Goal: Information Seeking & Learning: Check status

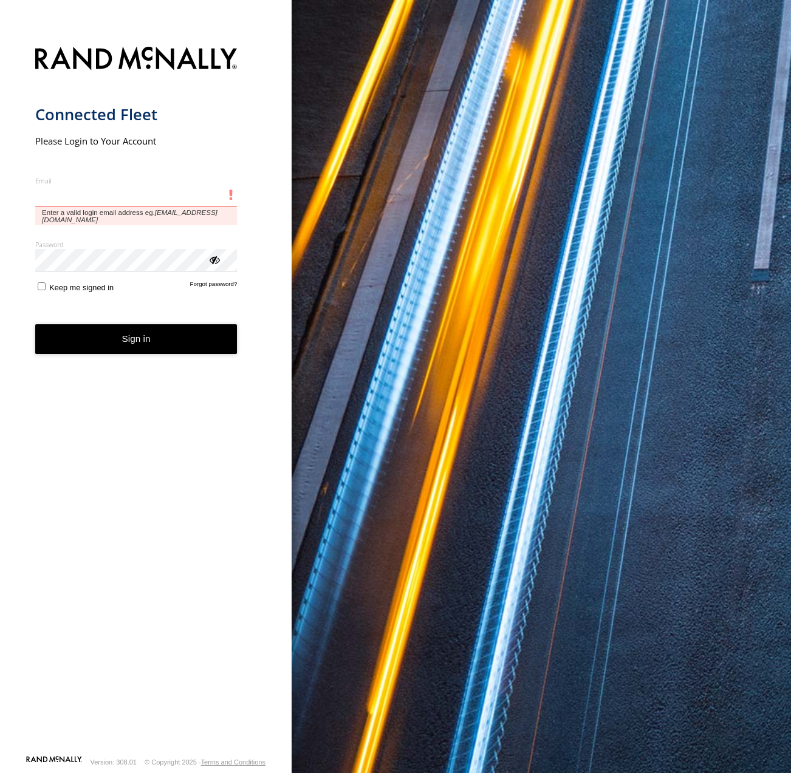
type input "**********"
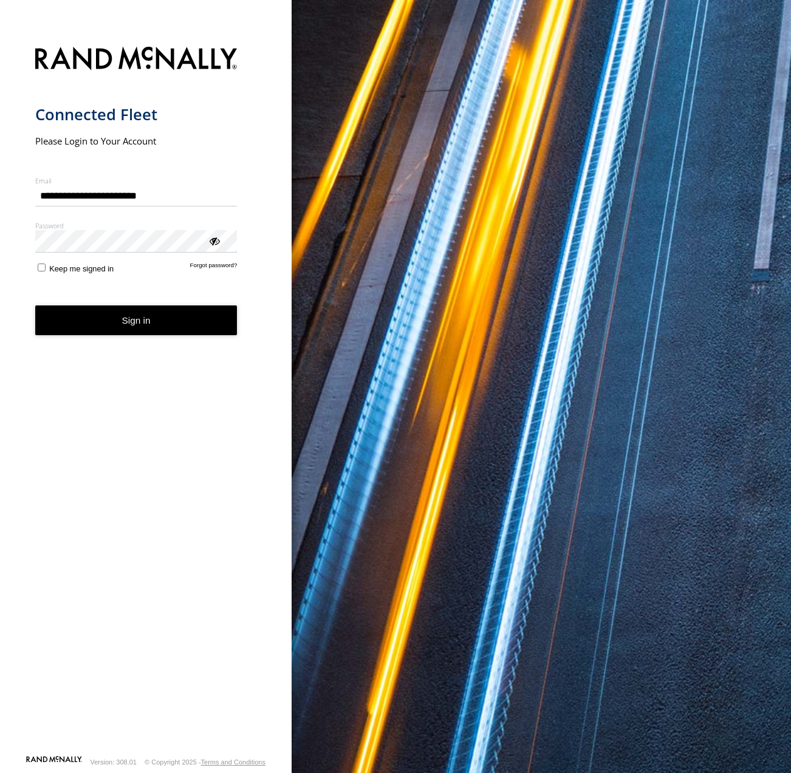
click at [151, 332] on button "Sign in" at bounding box center [136, 321] width 202 height 30
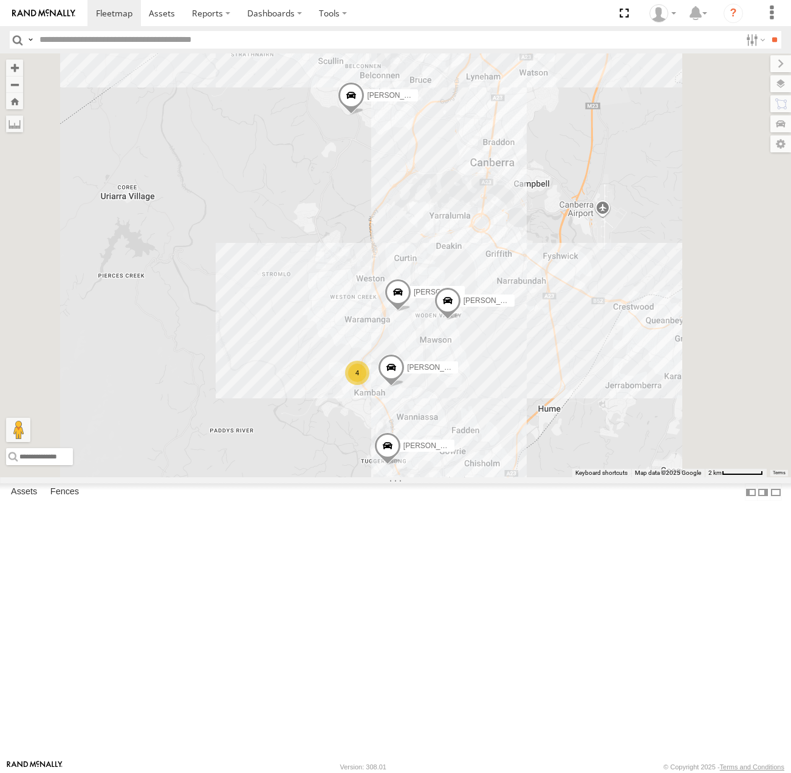
click at [0, 0] on span at bounding box center [0, 0] width 0 height 0
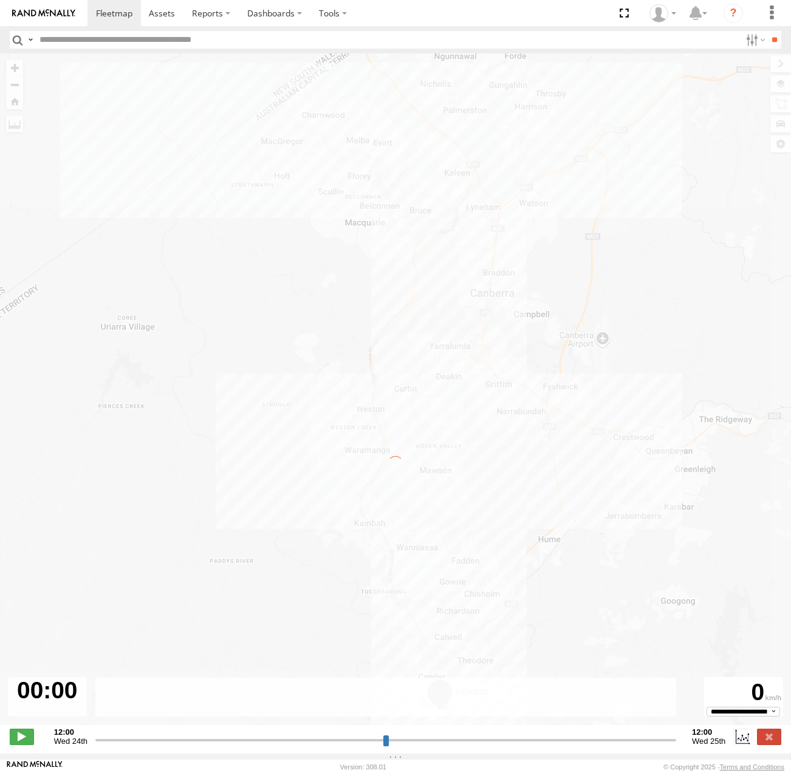
type input "**********"
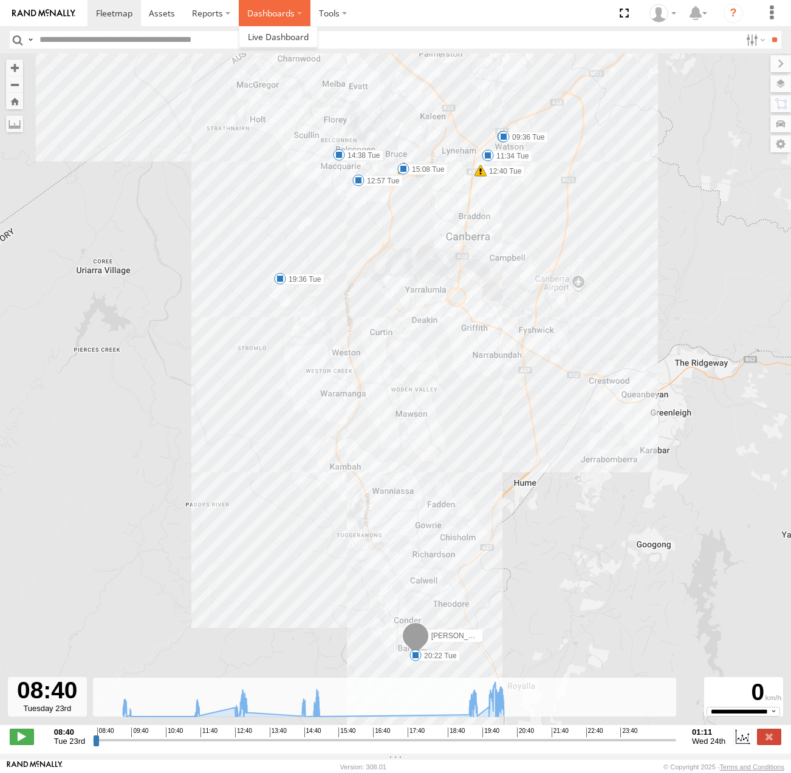
click at [251, 15] on label "Dashboards" at bounding box center [275, 13] width 72 height 26
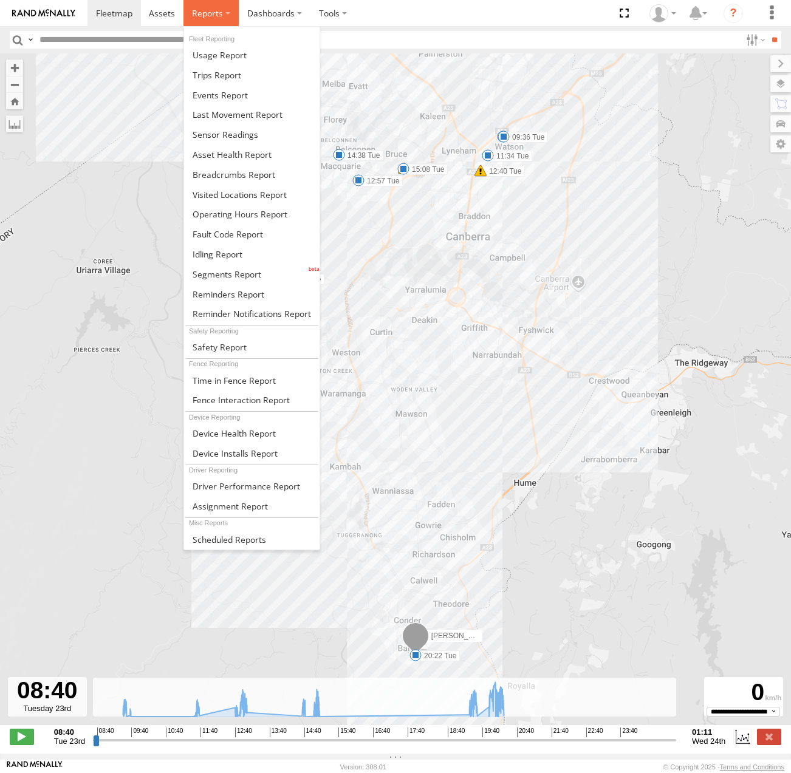
click at [217, 14] on span at bounding box center [207, 13] width 31 height 12
click at [255, 182] on link at bounding box center [251, 175] width 135 height 20
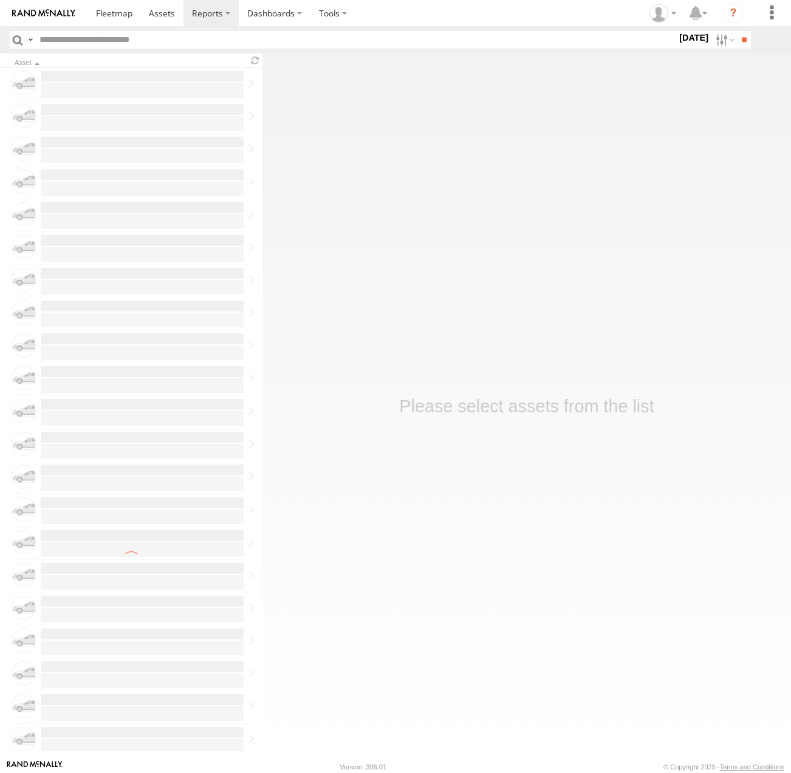
click at [677, 46] on div "24 Sep 25 S M T W T F S S M T W T" at bounding box center [694, 40] width 34 height 18
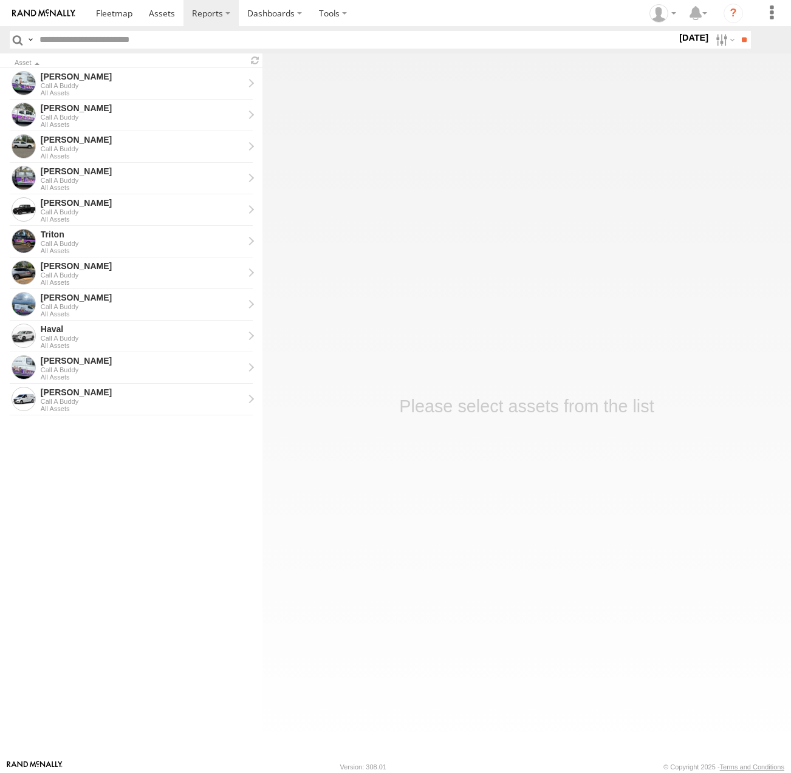
click at [687, 38] on label "24 Sep 25" at bounding box center [694, 37] width 34 height 13
click at [0, 0] on label at bounding box center [0, 0] width 0 height 0
click at [748, 42] on input "**" at bounding box center [744, 40] width 14 height 18
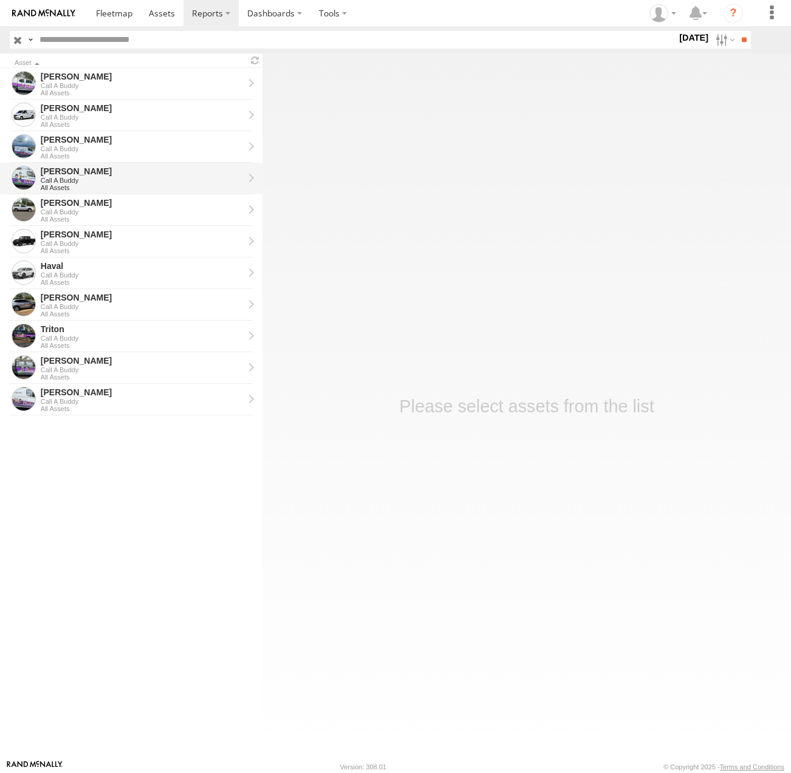
click at [98, 174] on div "[PERSON_NAME]" at bounding box center [142, 171] width 203 height 11
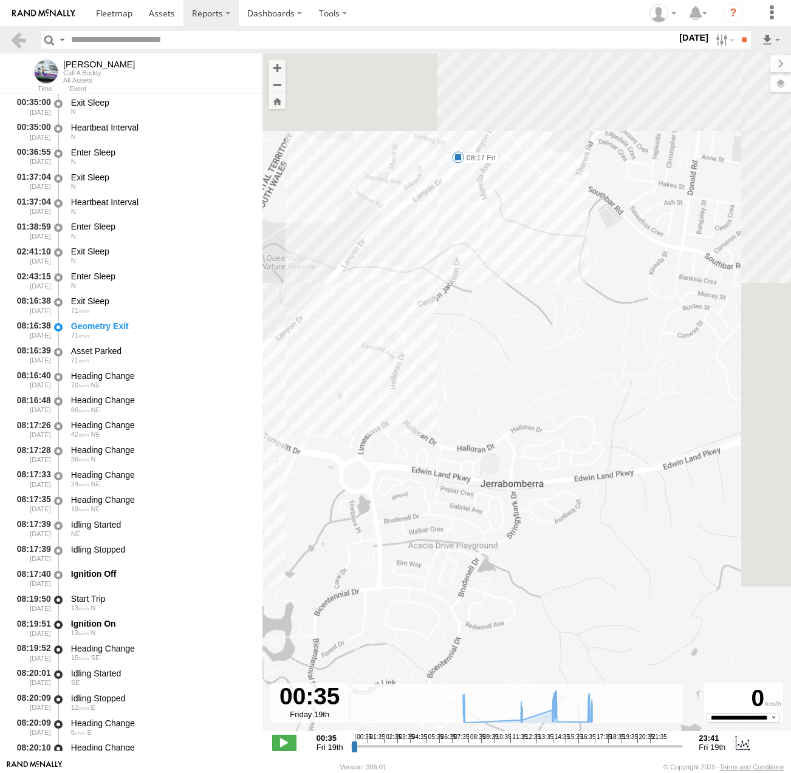
drag, startPoint x: 643, startPoint y: 257, endPoint x: 373, endPoint y: 711, distance: 528.4
click at [373, 711] on div "← Move left → Move right ↑ Move up ↓ Move down + Zoom in - Zoom out Home Jump l…" at bounding box center [526, 406] width 529 height 706
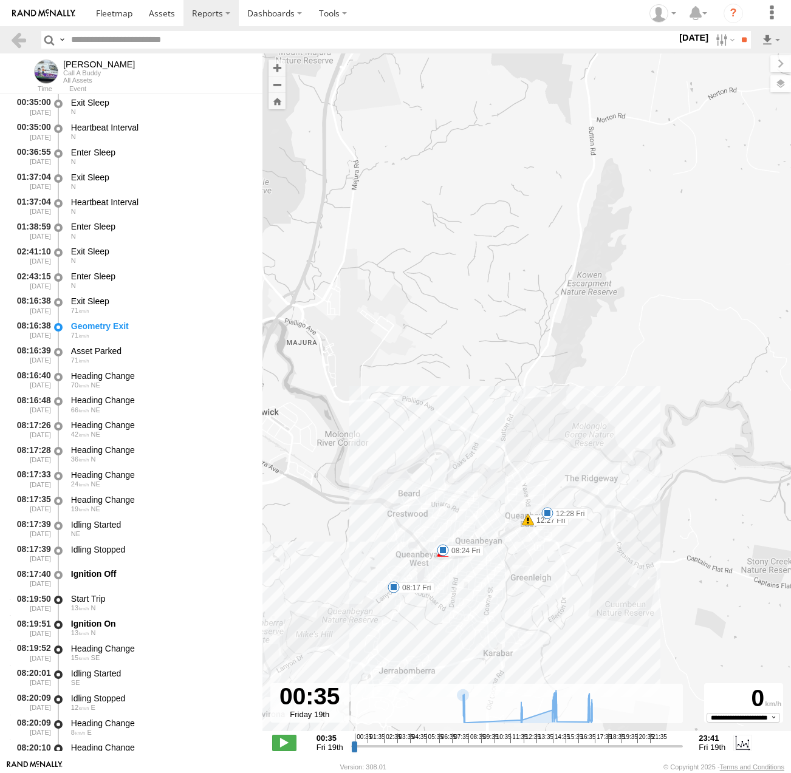
click at [546, 513] on span at bounding box center [547, 513] width 12 height 12
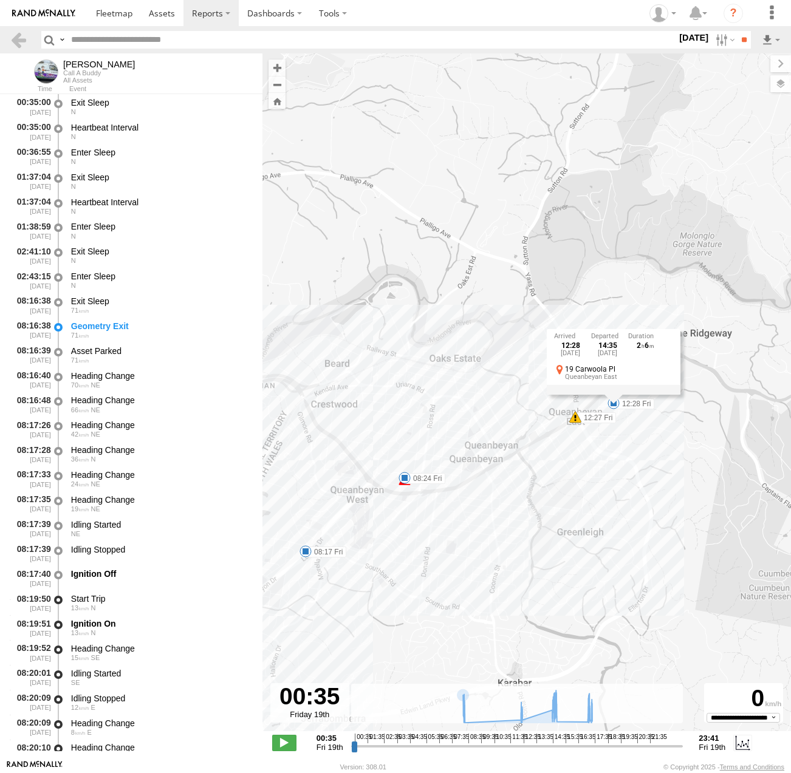
drag, startPoint x: 502, startPoint y: 530, endPoint x: 505, endPoint y: 482, distance: 48.7
click at [582, 496] on div "[PERSON_NAME] 08:17 Fri 08:24 Fri 12:27 Fri 12:28 Fri 14:55 Fri 17:03 Fri 17:16…" at bounding box center [526, 398] width 529 height 691
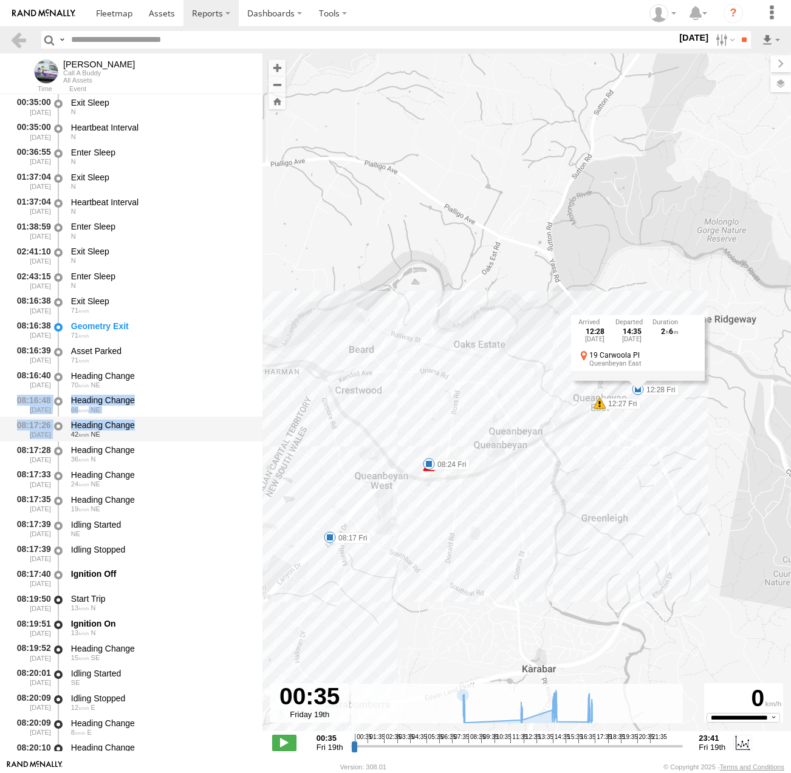
drag, startPoint x: 256, startPoint y: 385, endPoint x: 256, endPoint y: 417, distance: 32.8
click at [256, 419] on div "00:35:00 [DATE] Exit Sleep N 00:35:00 [DATE] Heartbeat Interval N 00:36:55 [DAT…" at bounding box center [131, 714] width 262 height 1241
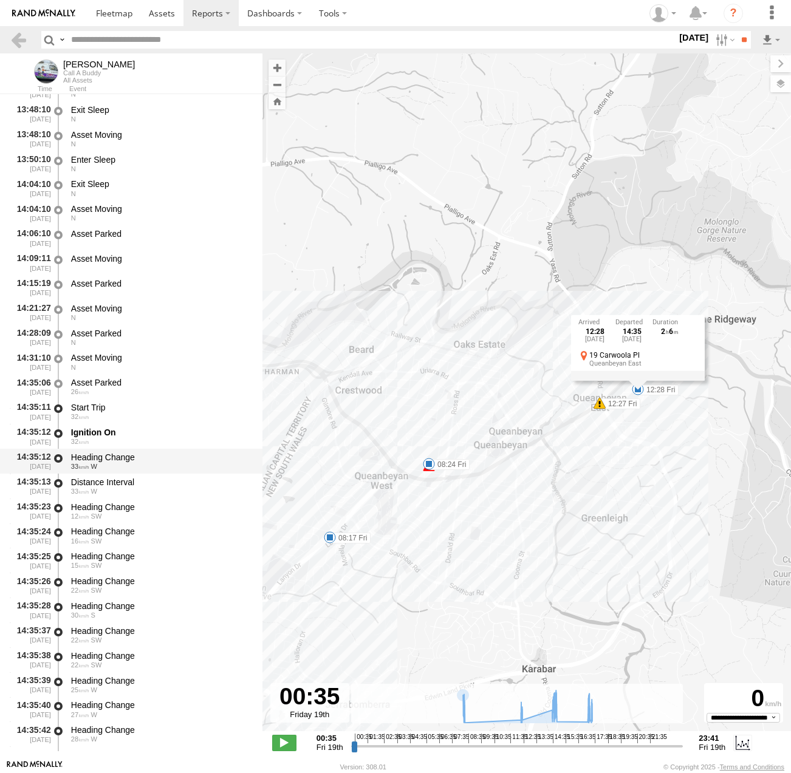
scroll to position [7507, 0]
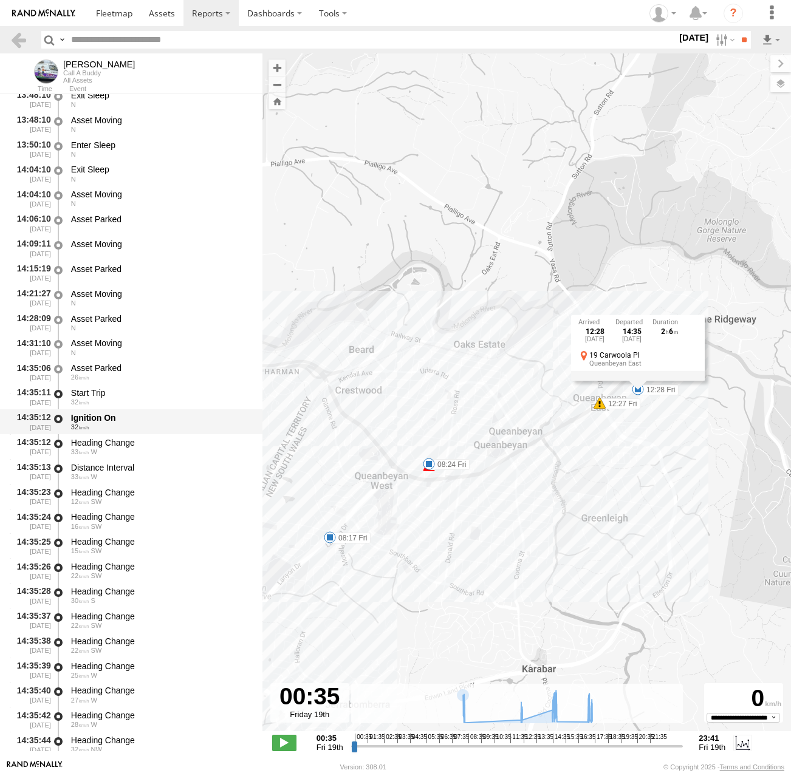
click at [117, 419] on div "Ignition On" at bounding box center [161, 417] width 180 height 11
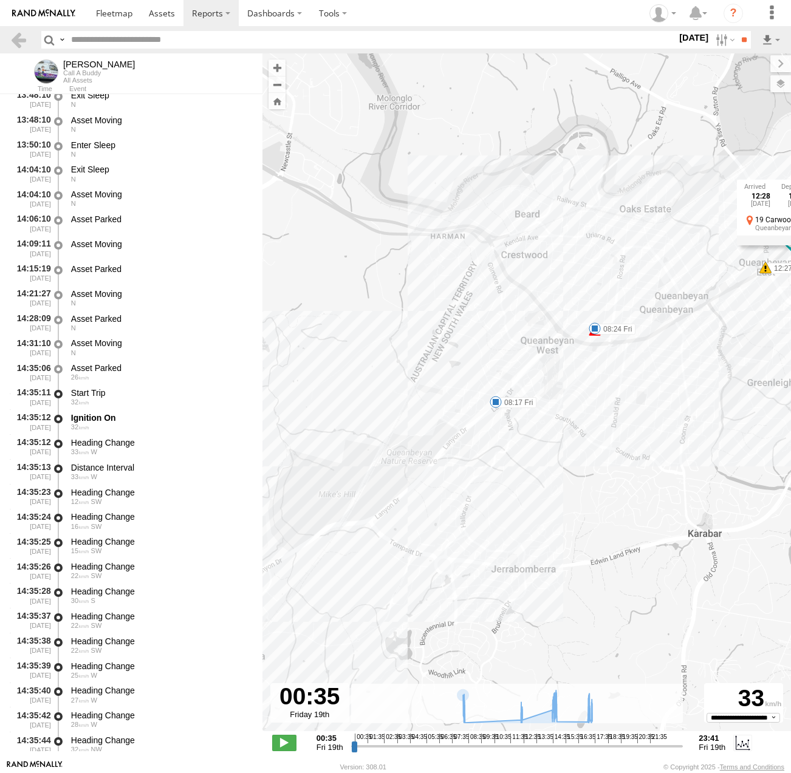
drag, startPoint x: 508, startPoint y: 619, endPoint x: 674, endPoint y: 481, distance: 215.7
click at [674, 481] on div "[PERSON_NAME] 08:17 Fri 08:24 Fri 12:27 Fri 12:28 Fri 14:55 Fri 17:03 Fri 17:16…" at bounding box center [526, 398] width 529 height 691
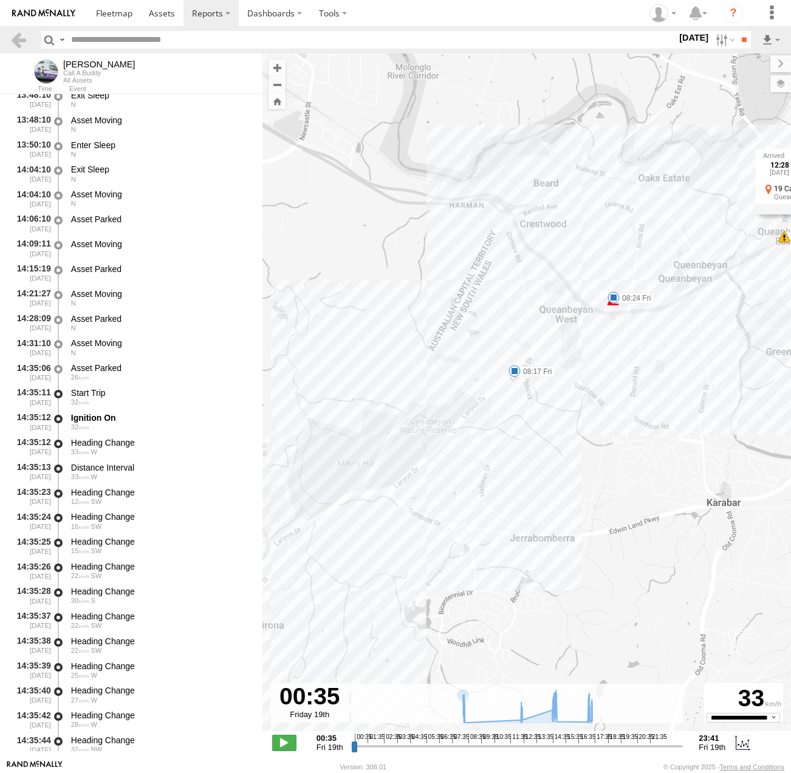
drag, startPoint x: 502, startPoint y: 584, endPoint x: 691, endPoint y: 385, distance: 274.6
click at [691, 386] on div "[PERSON_NAME] 08:17 Fri 08:24 Fri 12:27 Fri 12:28 Fri 14:55 Fri 17:03 Fri 17:16…" at bounding box center [526, 398] width 529 height 691
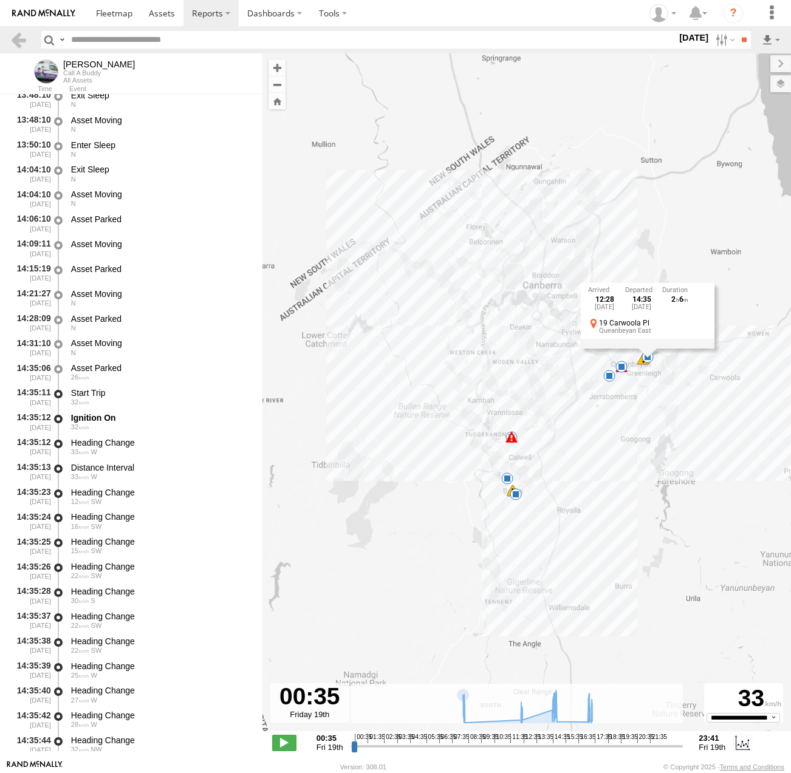
drag, startPoint x: 529, startPoint y: 581, endPoint x: 575, endPoint y: 467, distance: 123.5
click at [575, 467] on div "[PERSON_NAME] 08:17 Fri 08:24 Fri 12:27 Fri 12:28 Fri 14:55 Fri 17:03 Fri 17:16…" at bounding box center [526, 398] width 529 height 691
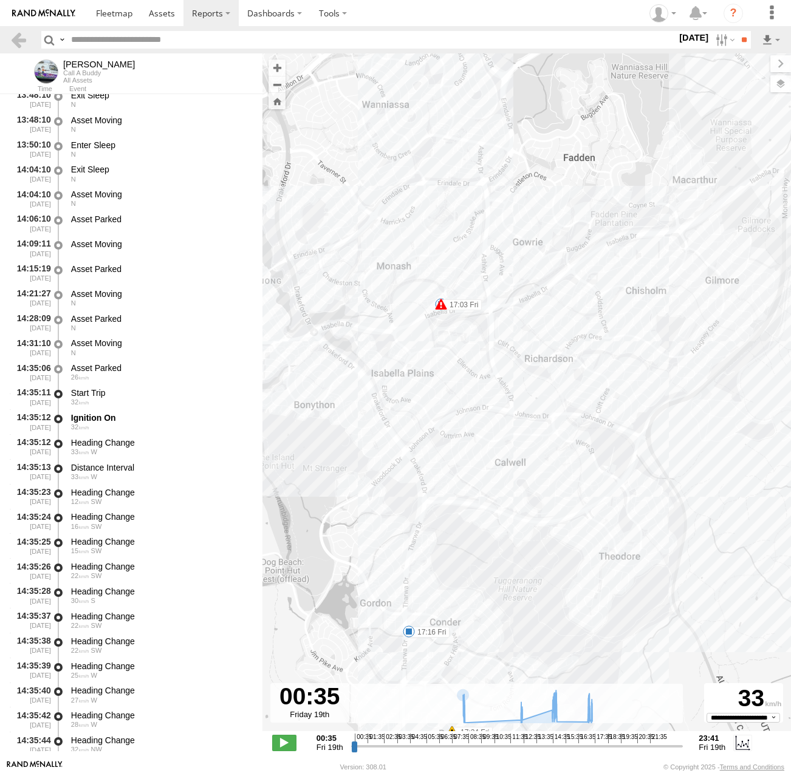
drag, startPoint x: 442, startPoint y: 317, endPoint x: 492, endPoint y: 413, distance: 108.4
click at [492, 413] on div "[PERSON_NAME] 08:17 Fri 08:24 Fri 12:27 Fri 12:28 Fri 14:55 Fri 17:03 Fri 17:16…" at bounding box center [526, 398] width 529 height 691
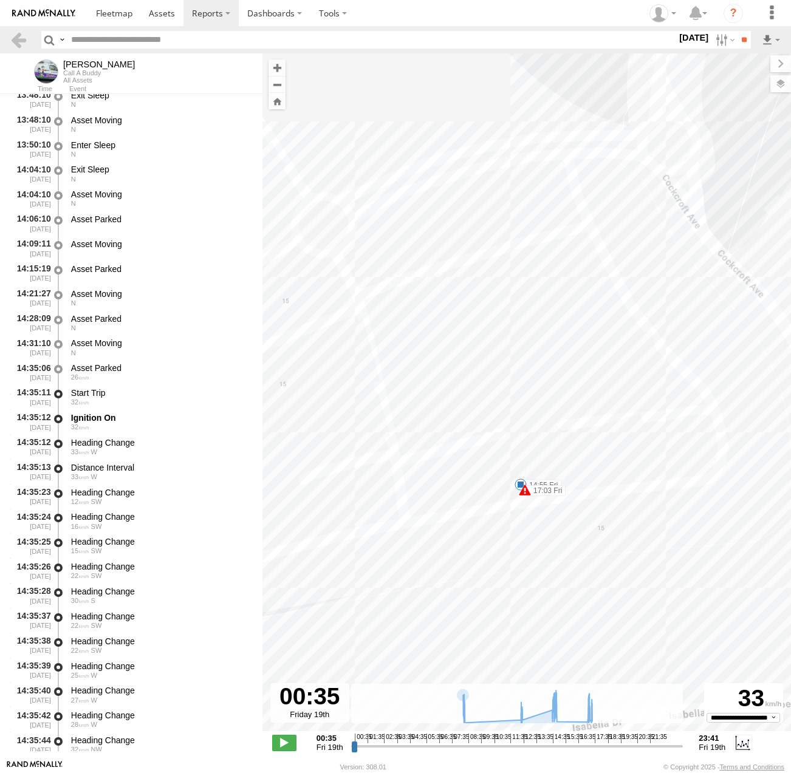
click at [520, 483] on span at bounding box center [521, 485] width 12 height 12
click at [516, 476] on div "14:55 [DATE] 17:04 [DATE] 2 8 [PERSON_NAME] Dr [PERSON_NAME]" at bounding box center [521, 443] width 134 height 65
click at [516, 482] on span at bounding box center [521, 485] width 12 height 12
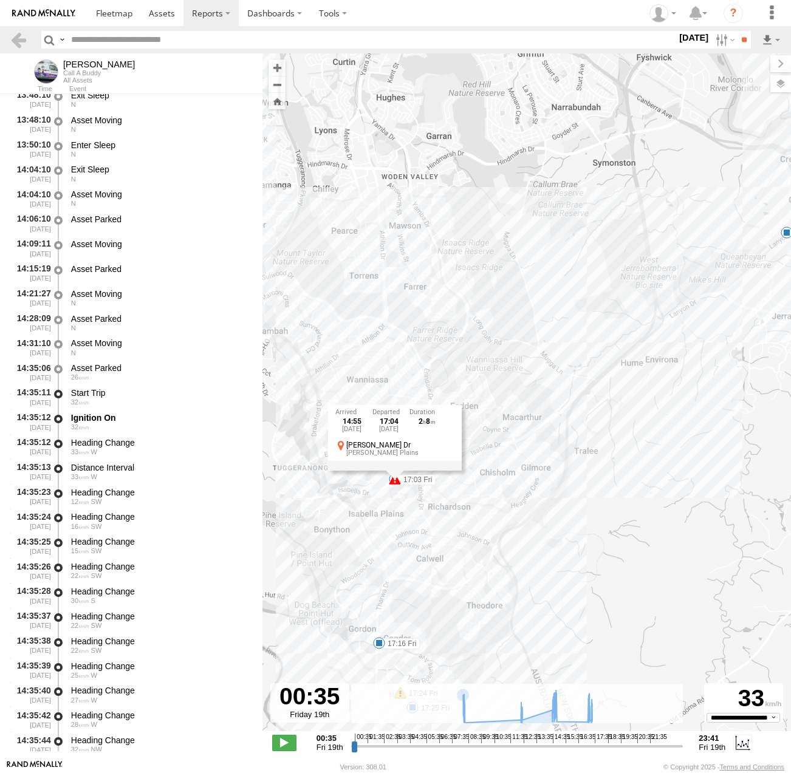
drag, startPoint x: 549, startPoint y: 540, endPoint x: 420, endPoint y: 536, distance: 128.9
click at [420, 536] on div "[PERSON_NAME] 08:17 Fri 08:24 Fri 12:27 Fri 12:28 Fri 14:55 Fri 17:03 Fri 17:16…" at bounding box center [526, 398] width 529 height 691
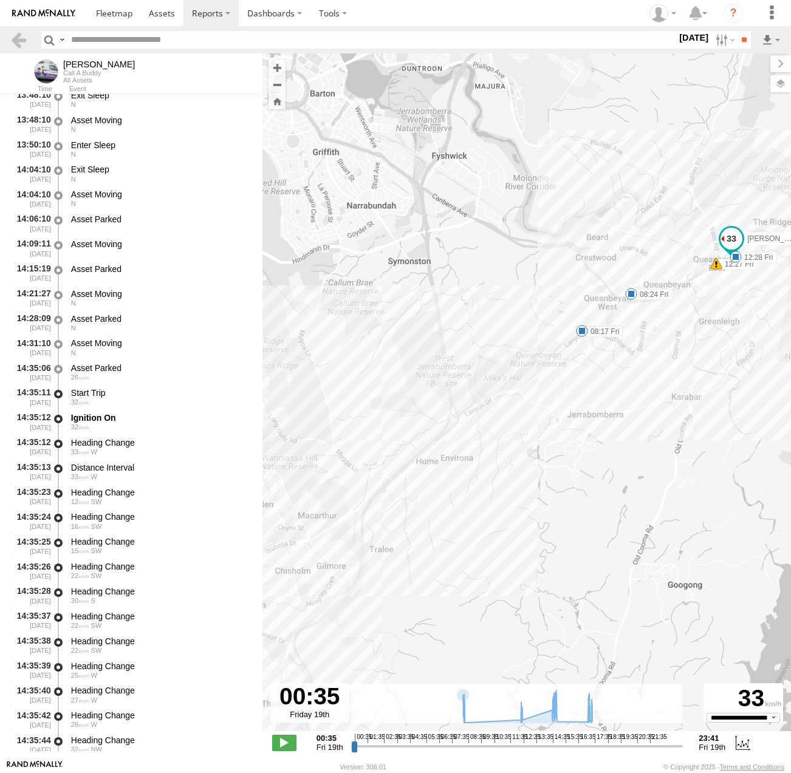
drag, startPoint x: 671, startPoint y: 471, endPoint x: 466, endPoint y: 569, distance: 227.1
click at [466, 569] on div "[PERSON_NAME] 08:17 Fri 08:24 Fri 12:27 Fri 12:28 Fri 14:55 Fri 17:03 Fri 17:16…" at bounding box center [526, 398] width 529 height 691
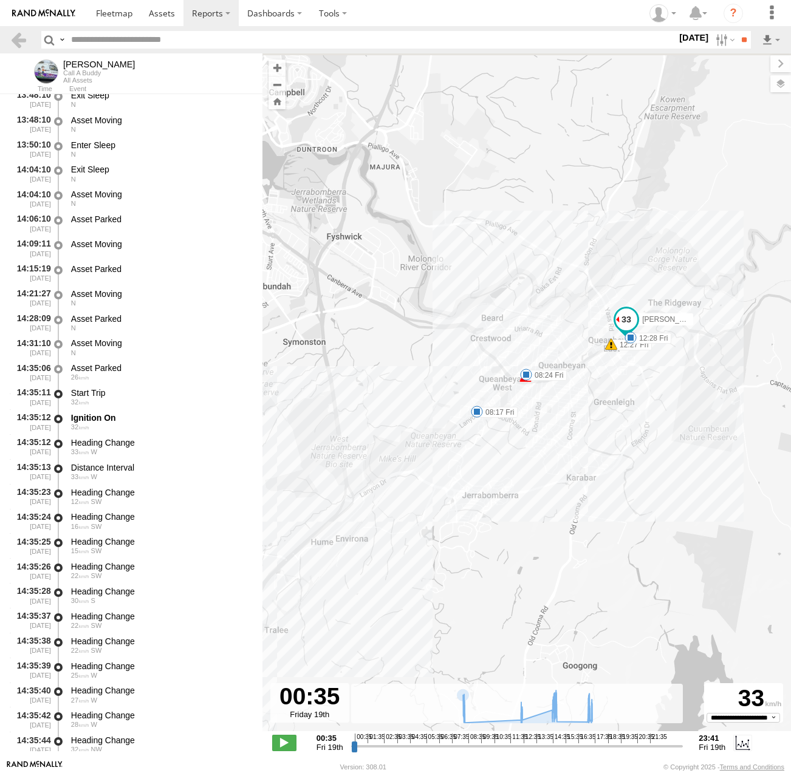
drag, startPoint x: 505, startPoint y: 501, endPoint x: 484, endPoint y: 511, distance: 24.5
click at [484, 511] on div "[PERSON_NAME] 08:17 Fri 08:24 Fri 12:27 Fri 12:28 Fri 14:55 Fri 17:03 Fri 17:16…" at bounding box center [526, 398] width 529 height 691
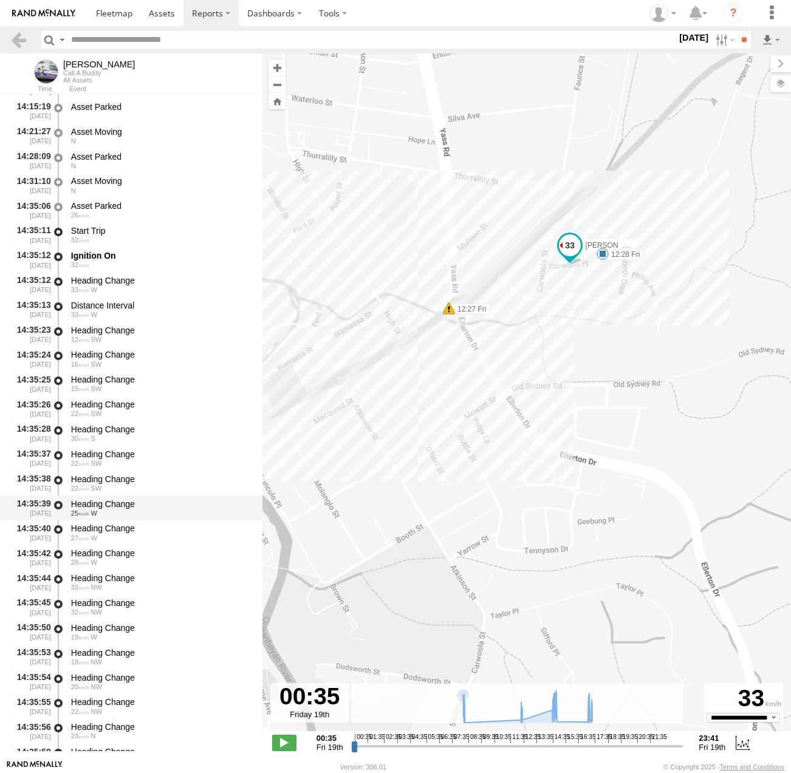
click at [160, 505] on div "Heading Change" at bounding box center [161, 504] width 180 height 11
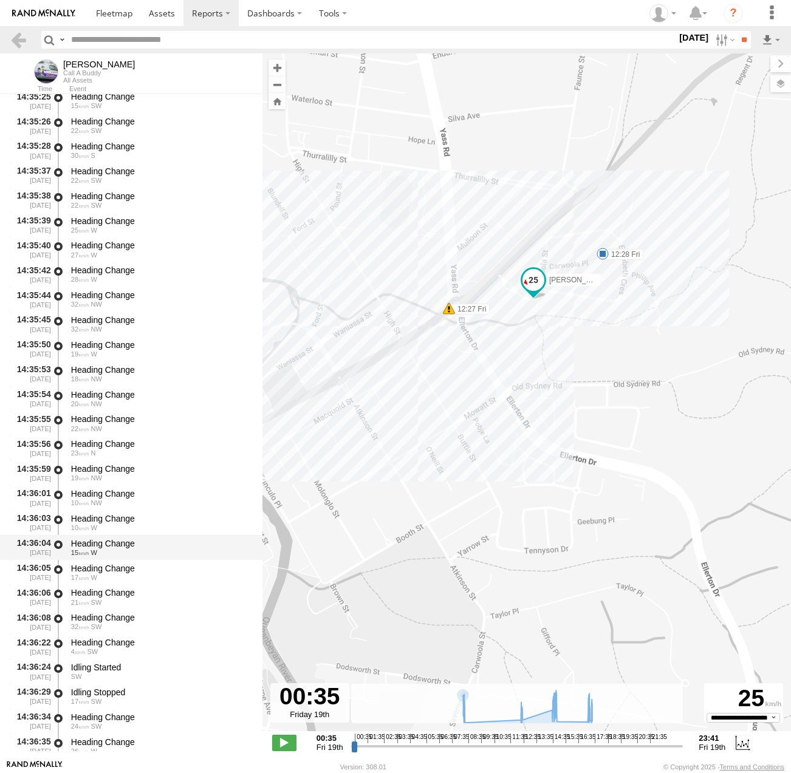
click at [155, 546] on div "Heading Change" at bounding box center [161, 543] width 180 height 11
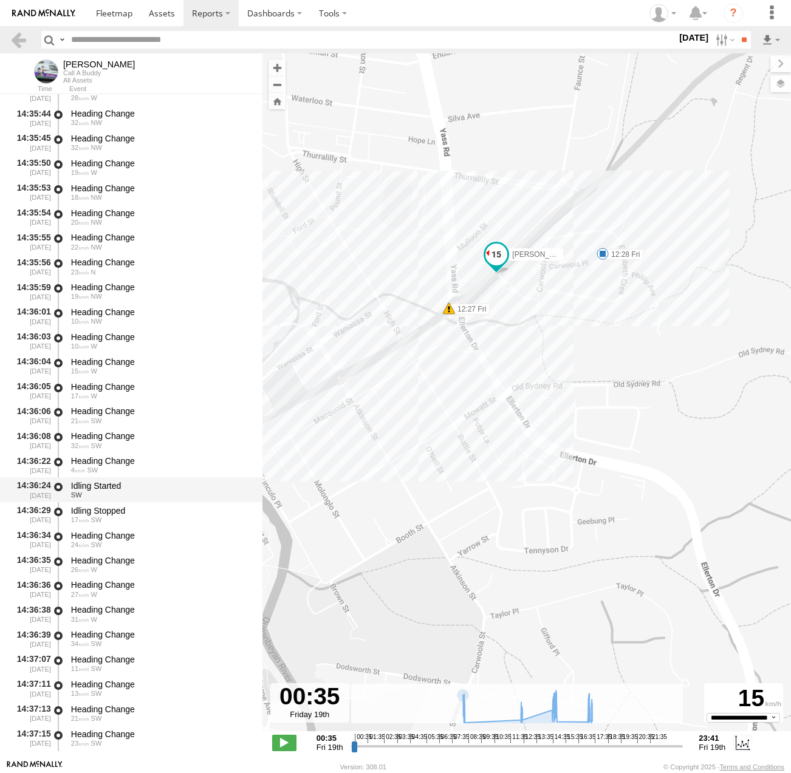
click at [156, 545] on div "24 SW" at bounding box center [161, 544] width 180 height 7
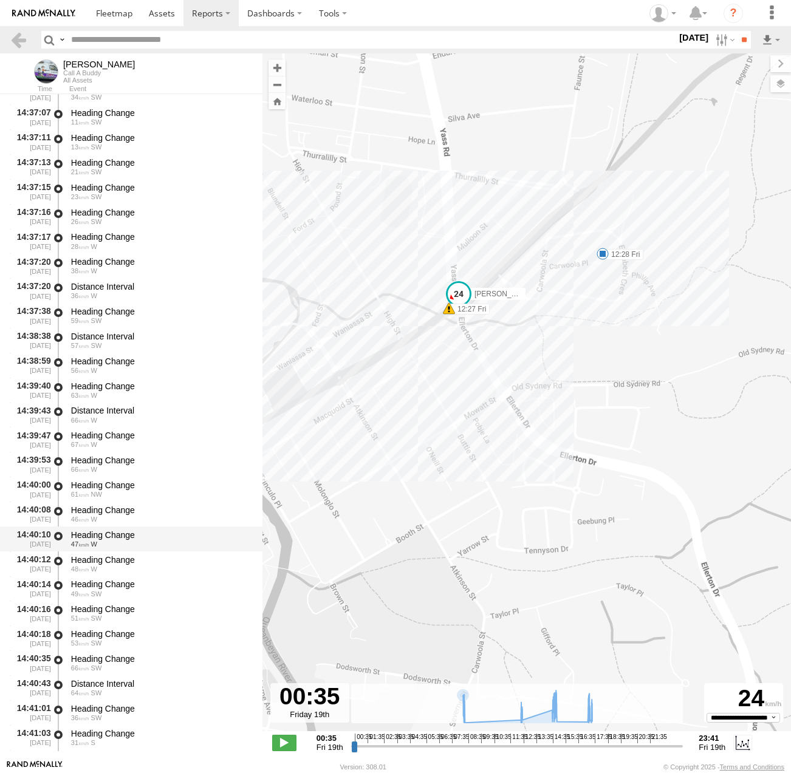
click at [147, 549] on div "Heading Change 47 W" at bounding box center [160, 539] width 183 height 22
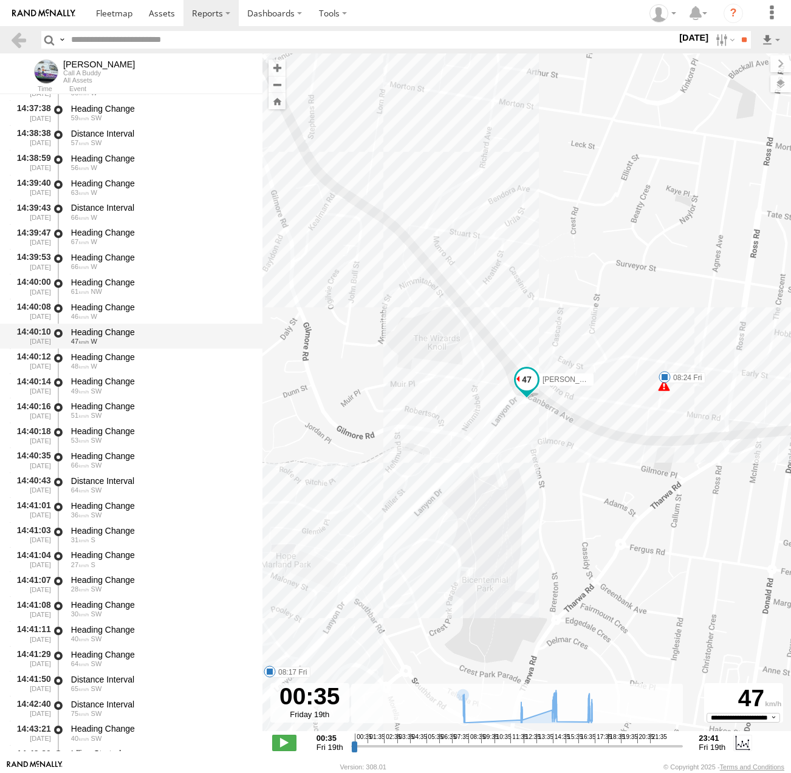
click at [147, 549] on div "14:41:04 [DATE] Heading Change 27 S" at bounding box center [131, 559] width 262 height 25
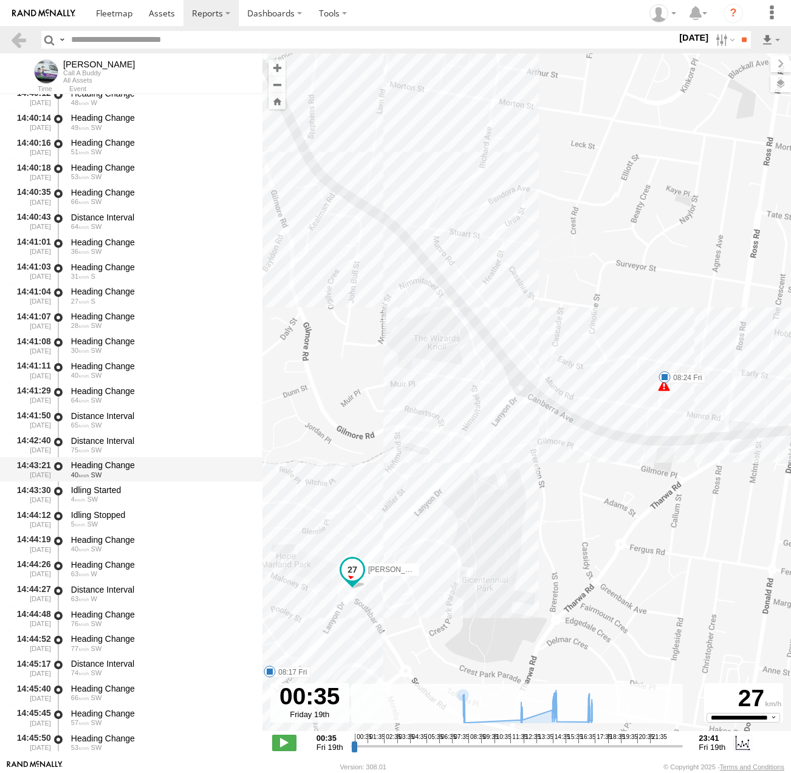
scroll to position [9248, 0]
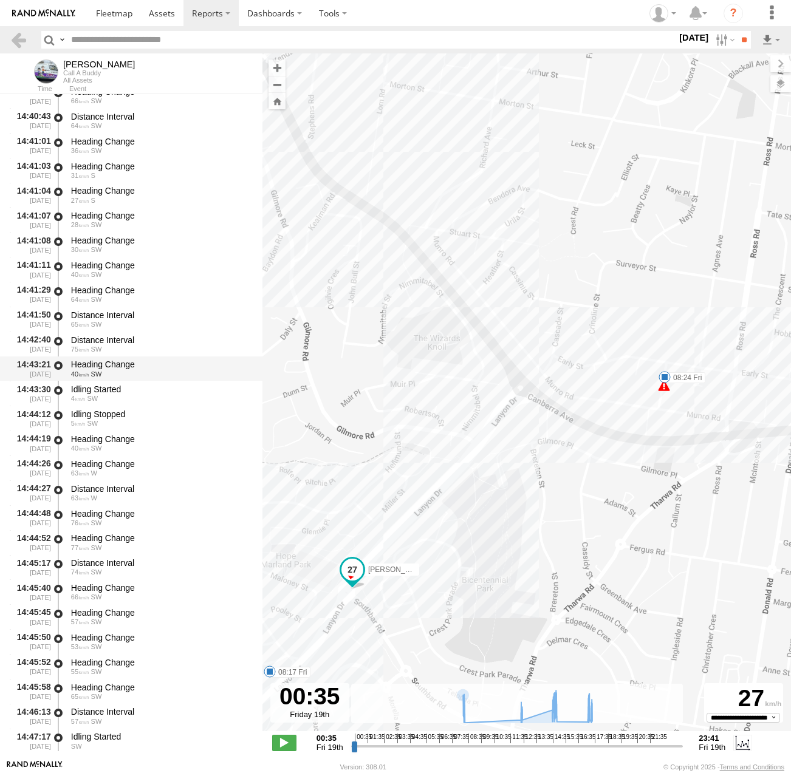
click at [161, 542] on div "Heading Change" at bounding box center [161, 538] width 180 height 11
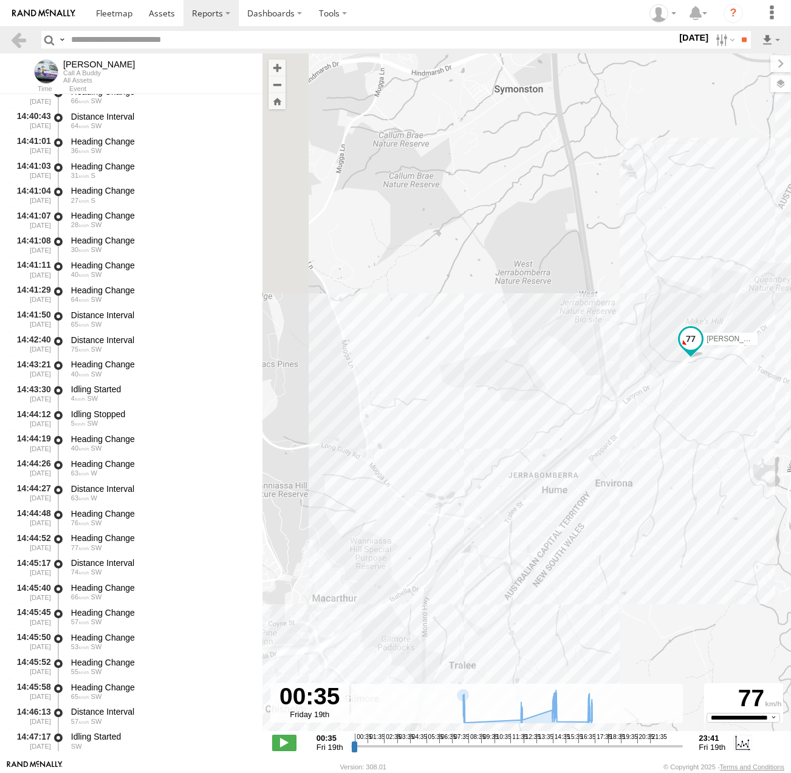
drag, startPoint x: 440, startPoint y: 528, endPoint x: 673, endPoint y: 444, distance: 247.9
click at [673, 444] on div "[PERSON_NAME] 08:17 Fri 08:24 Fri 12:27 Fri 12:28 Fri 14:55 Fri 17:03 Fri 17:16…" at bounding box center [526, 398] width 529 height 691
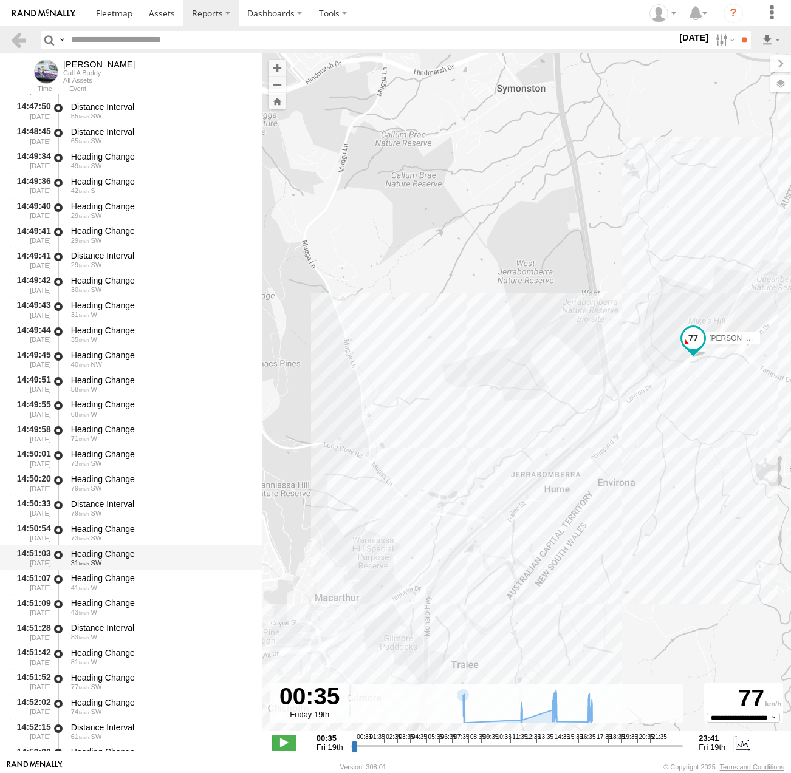
scroll to position [9937, 0]
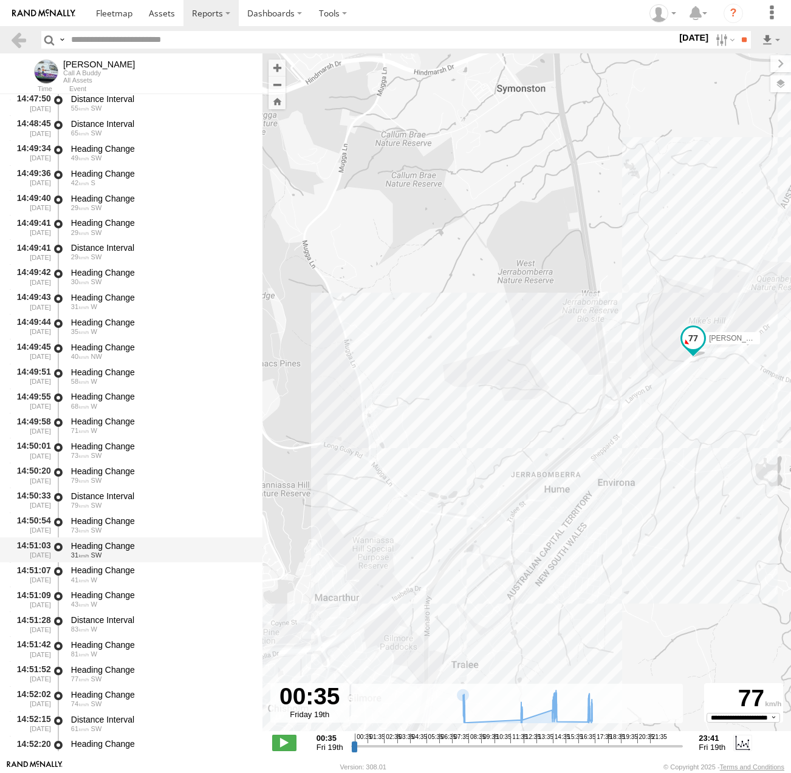
click at [100, 545] on div "Heading Change" at bounding box center [161, 546] width 180 height 11
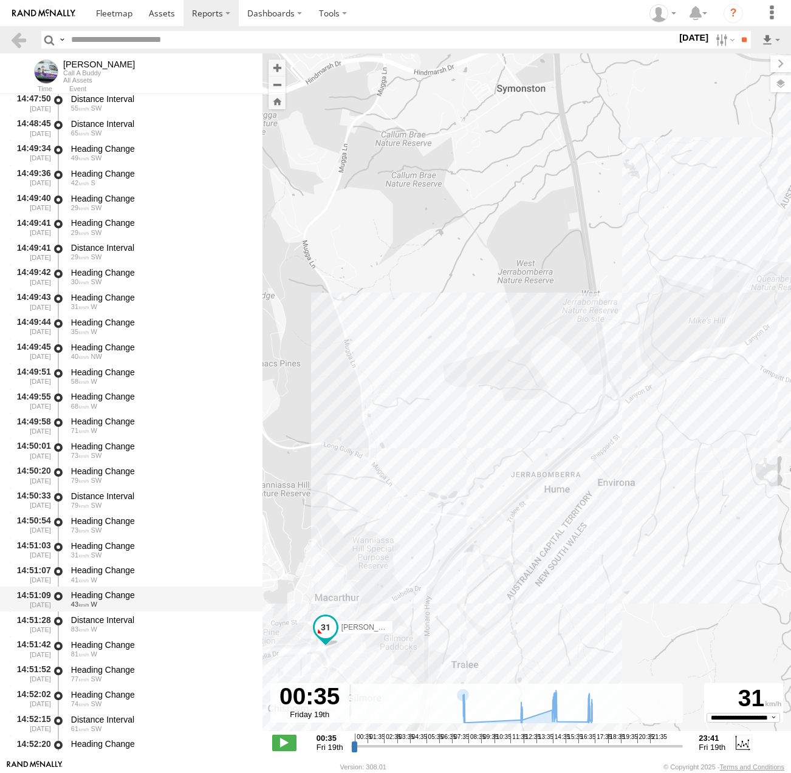
click at [95, 600] on div "Heading Change" at bounding box center [161, 595] width 180 height 11
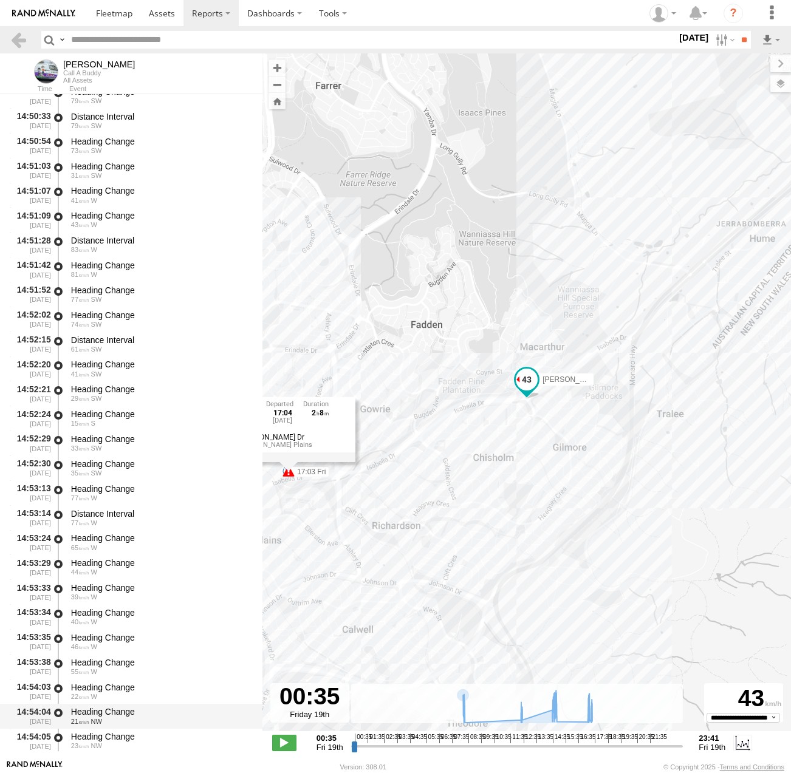
scroll to position [10443, 0]
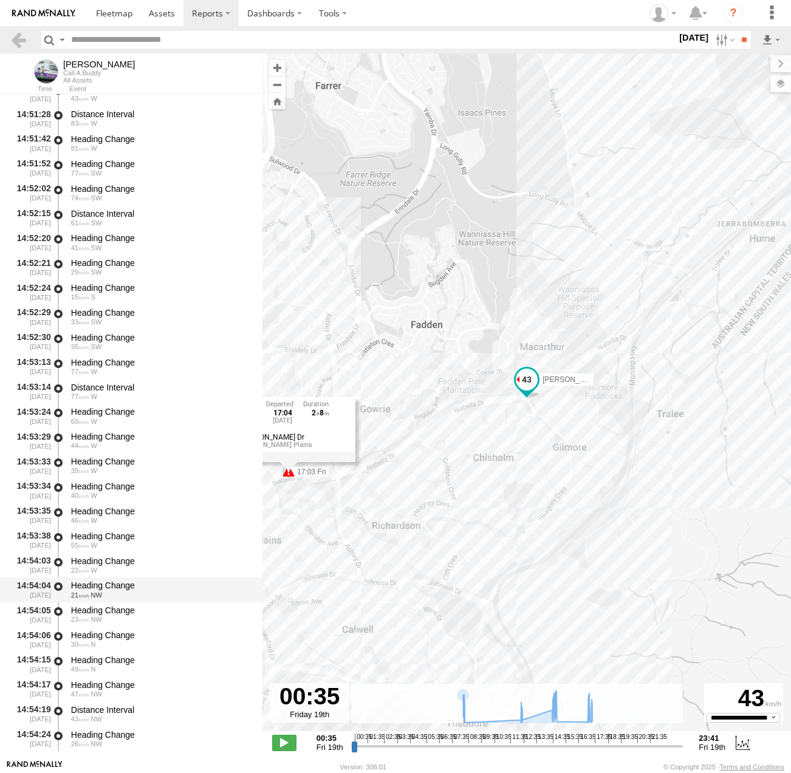
click at [132, 584] on div "Heading Change" at bounding box center [161, 585] width 180 height 11
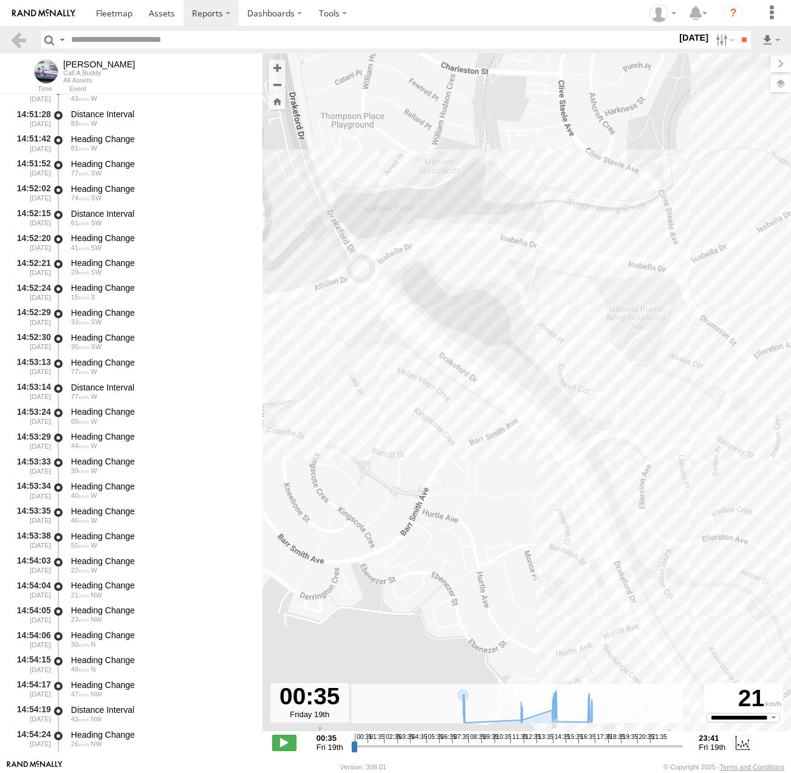
click at [677, 44] on label "[DATE]" at bounding box center [694, 37] width 34 height 13
click at [0, 0] on label at bounding box center [0, 0] width 0 height 0
click at [747, 38] on input "**" at bounding box center [744, 40] width 14 height 18
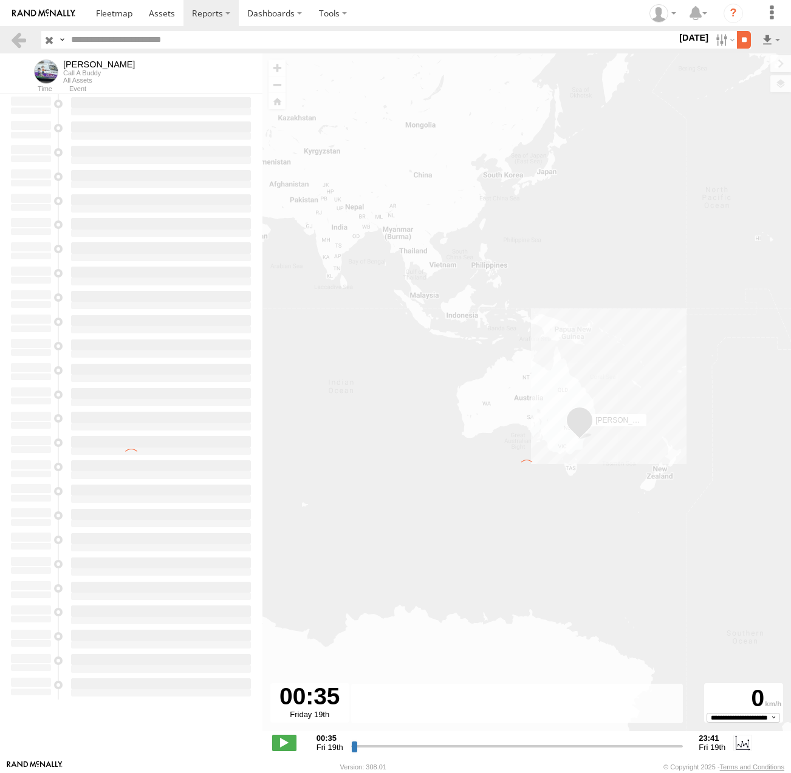
type input "**********"
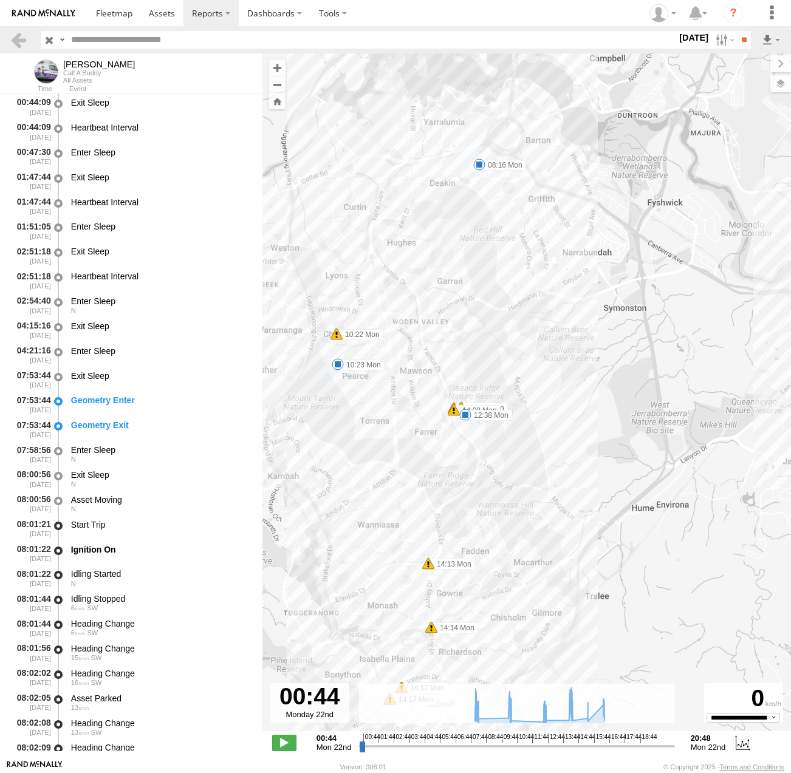
drag, startPoint x: 437, startPoint y: 241, endPoint x: 446, endPoint y: 262, distance: 23.1
click at [446, 262] on div "[PERSON_NAME] 08:16 Mon 10:23 Mon 12:38 Mon 14:22 Mon 15:20 Mon 16:24 Mon 10:22…" at bounding box center [526, 398] width 529 height 691
click at [337, 363] on span at bounding box center [338, 364] width 12 height 12
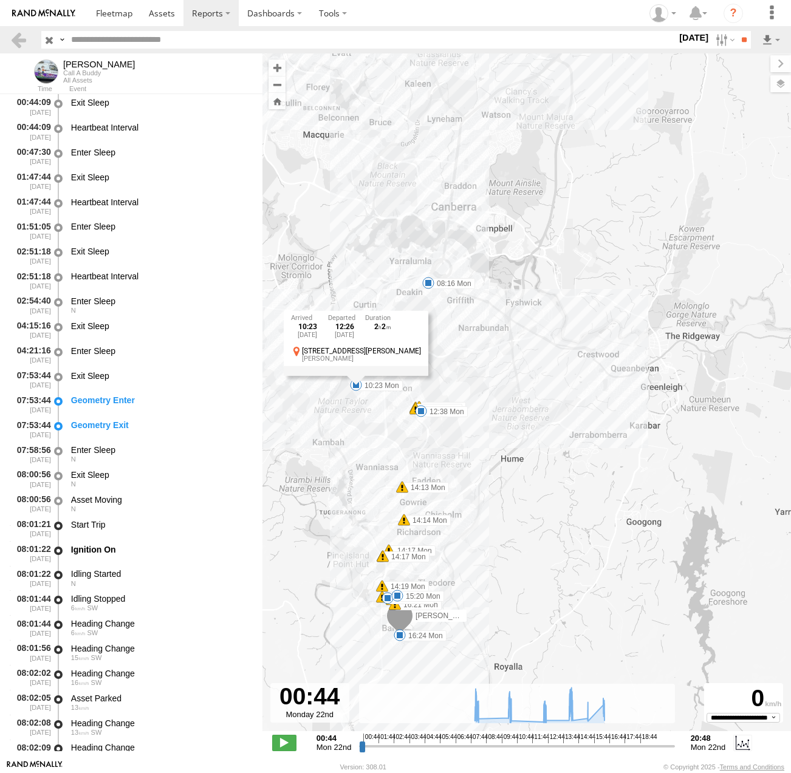
drag, startPoint x: 395, startPoint y: 422, endPoint x: 408, endPoint y: 426, distance: 13.4
click at [408, 426] on div "[PERSON_NAME] 08:16 Mon 10:23 Mon 12:38 Mon 14:22 Mon 15:20 Mon 16:24 Mon 10:22…" at bounding box center [526, 398] width 529 height 691
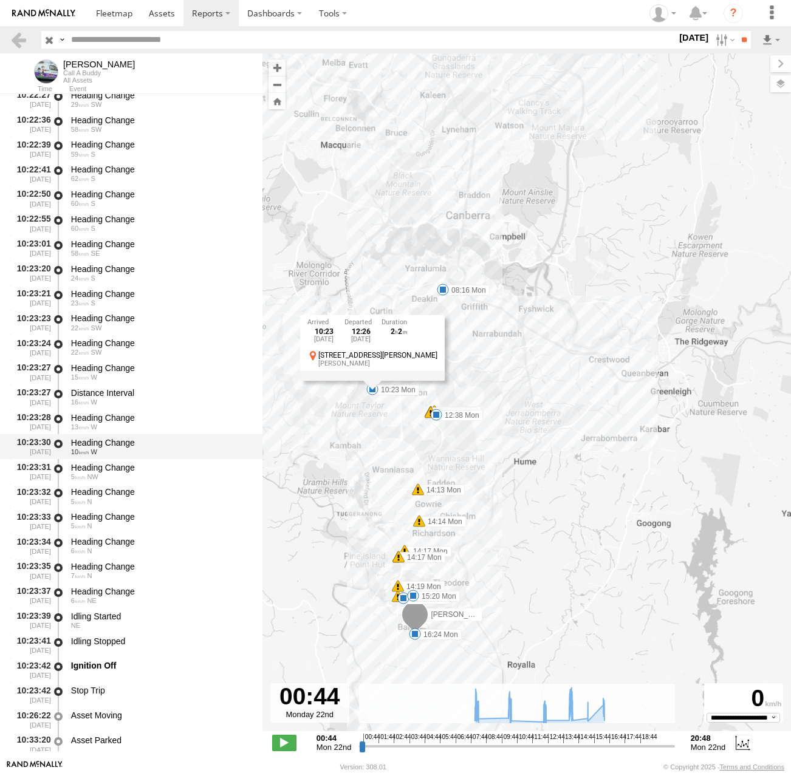
scroll to position [7533, 0]
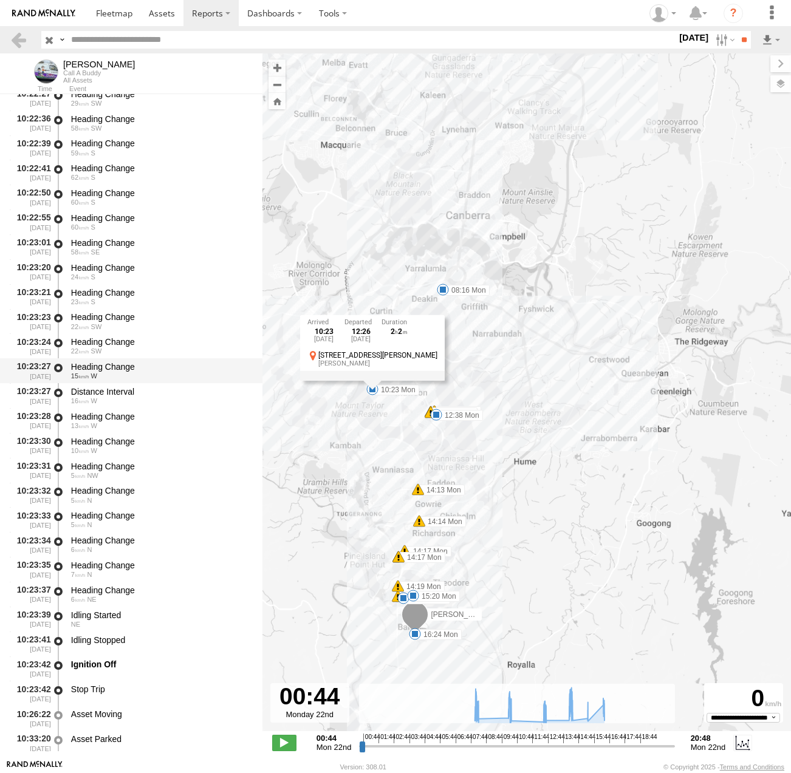
click at [118, 365] on div "Heading Change" at bounding box center [161, 366] width 180 height 11
click at [114, 343] on div "Heading Change" at bounding box center [161, 342] width 180 height 11
click at [104, 284] on div "10:23:20 [DATE] Heading Change 24 S" at bounding box center [131, 271] width 262 height 25
click at [63, 303] on div at bounding box center [58, 297] width 12 height 22
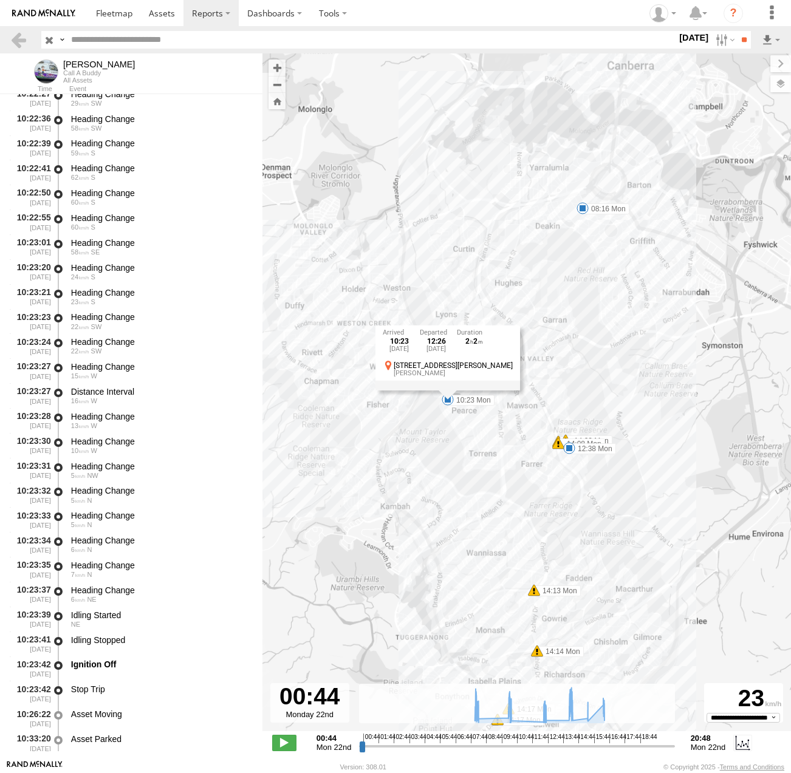
click at [380, 417] on div "[PERSON_NAME] 08:16 Mon 10:23 Mon 12:38 Mon 14:22 Mon 15:20 Mon 16:24 Mon 10:22…" at bounding box center [526, 398] width 529 height 691
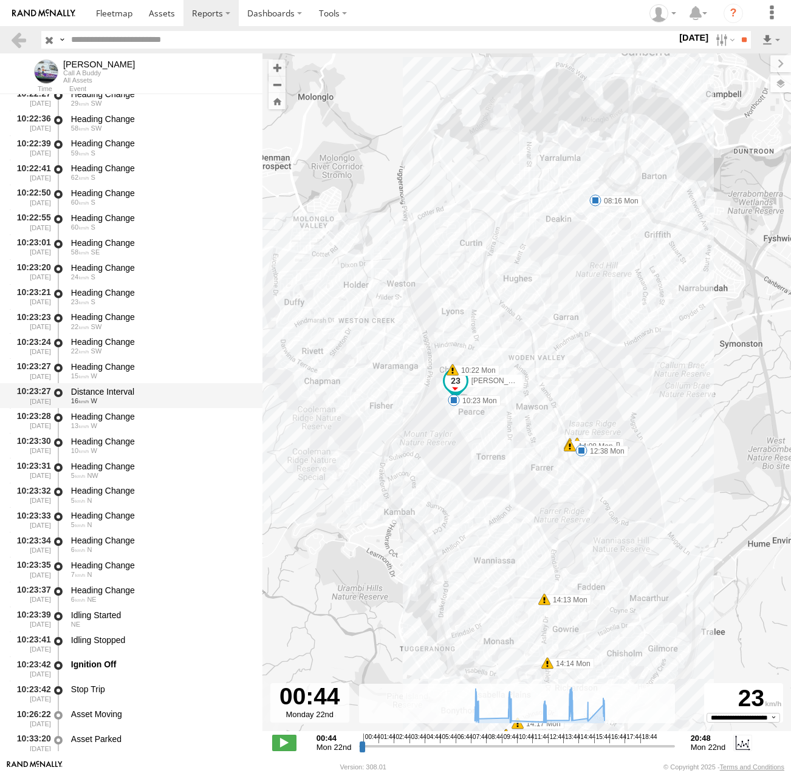
click at [109, 393] on div "Distance Interval" at bounding box center [161, 391] width 180 height 11
click at [105, 472] on div "Heading Change" at bounding box center [161, 466] width 180 height 11
click at [100, 527] on div "5 N" at bounding box center [161, 524] width 180 height 7
click at [90, 563] on div "Heading Change" at bounding box center [161, 565] width 180 height 11
click at [101, 602] on div "6 NE" at bounding box center [161, 599] width 180 height 7
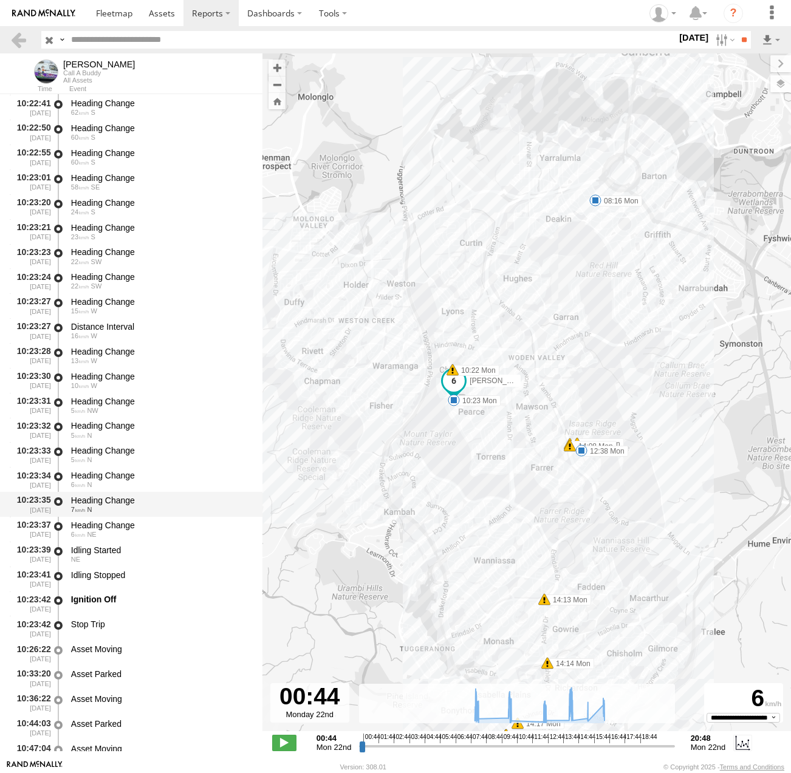
scroll to position [7715, 0]
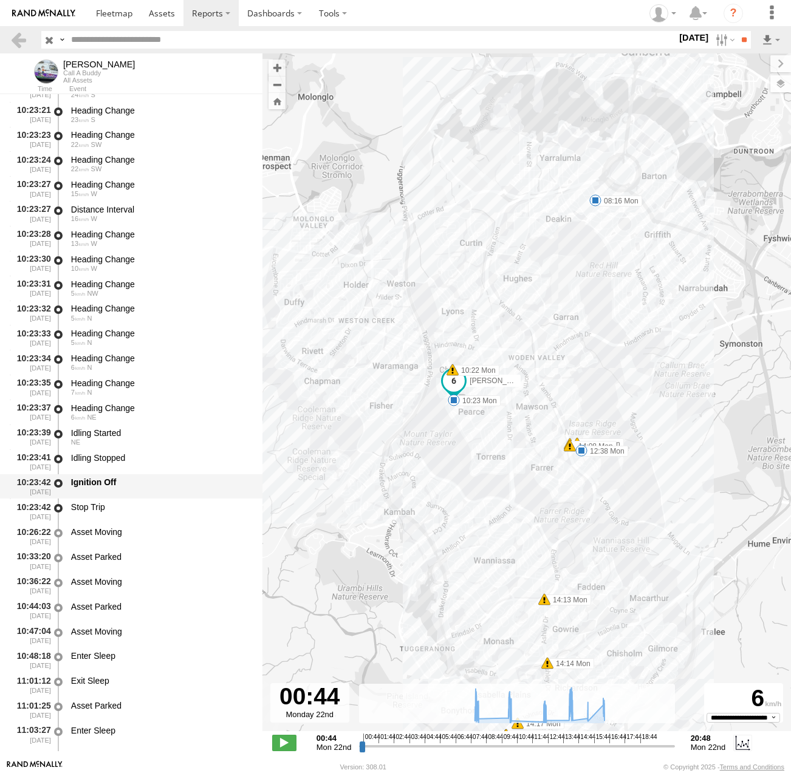
click at [143, 488] on div "Ignition Off" at bounding box center [161, 482] width 180 height 11
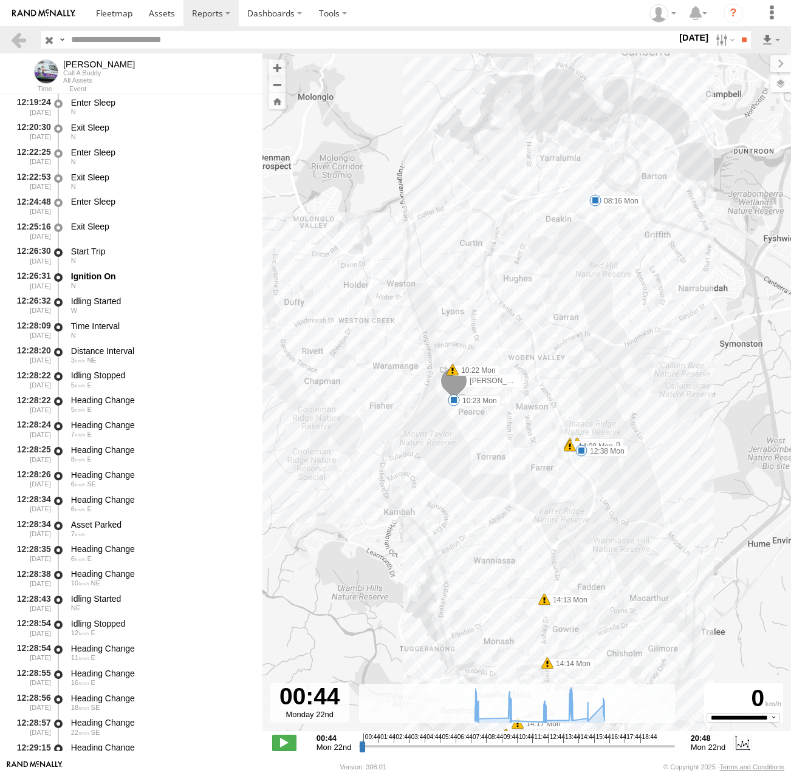
scroll to position [8768, 0]
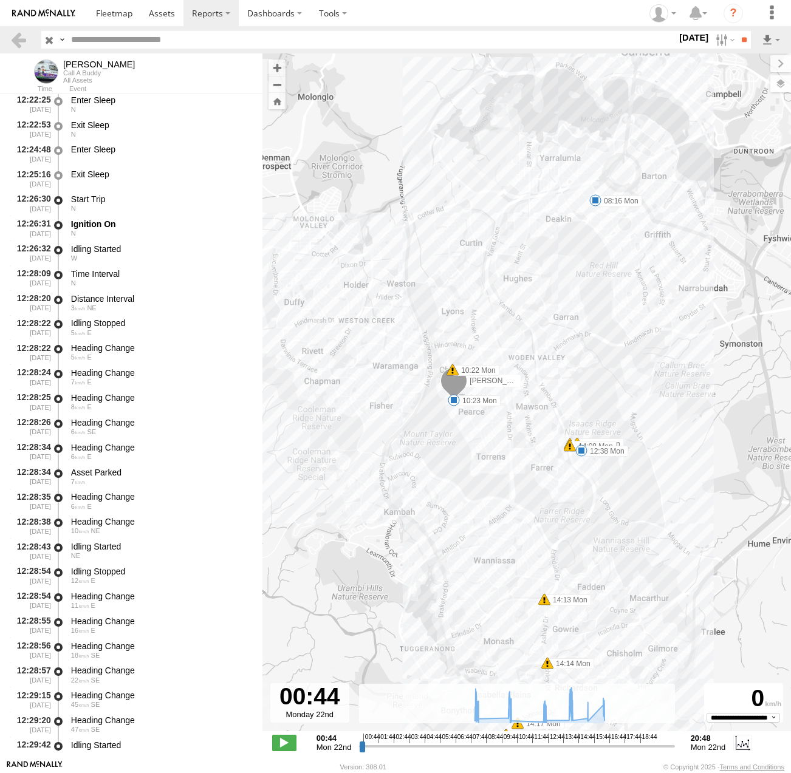
click at [453, 403] on span at bounding box center [454, 400] width 12 height 12
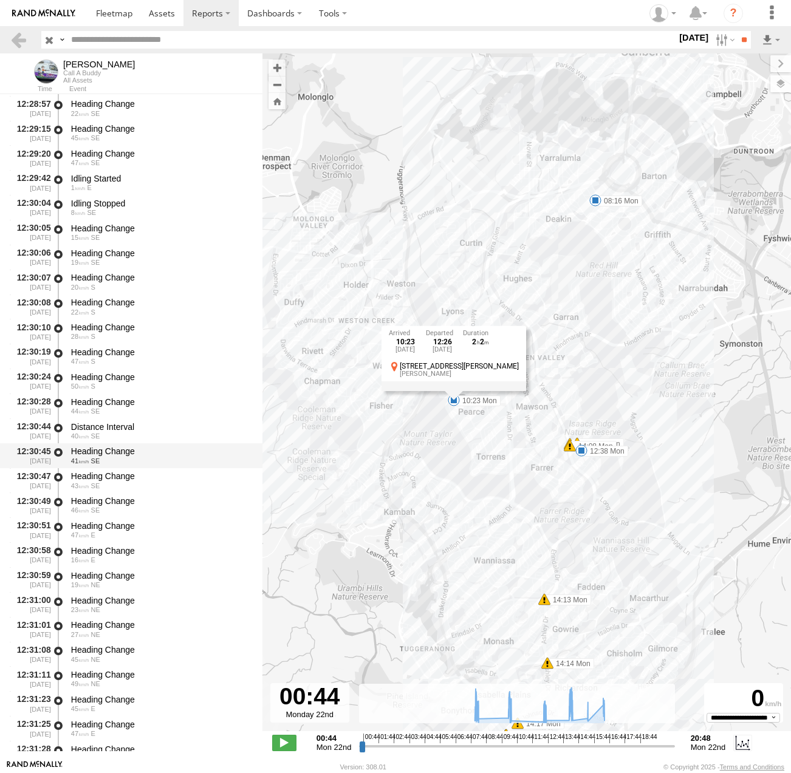
scroll to position [9355, 0]
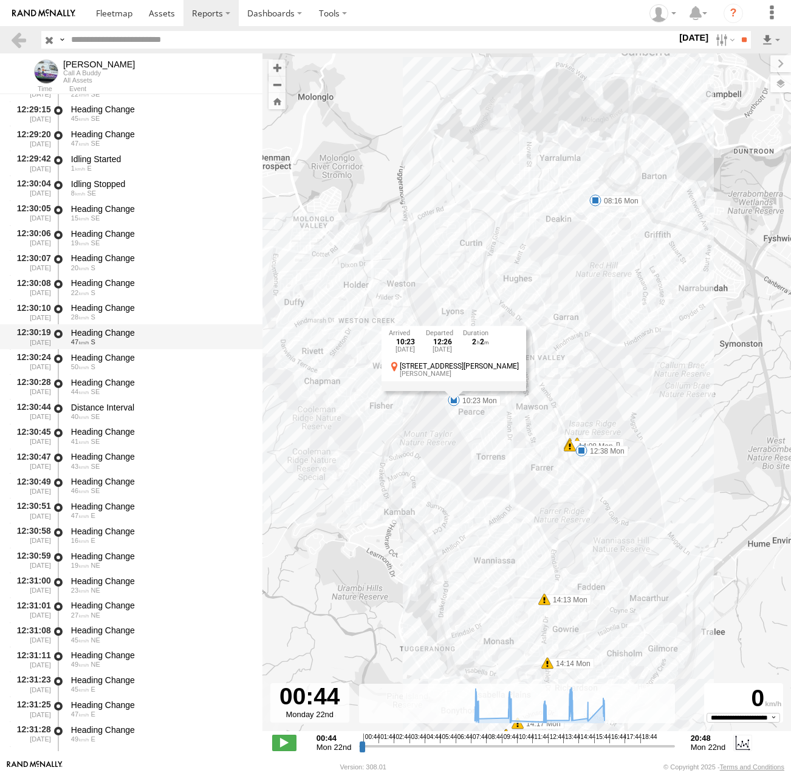
click at [99, 334] on div "Heading Change" at bounding box center [161, 332] width 180 height 11
click at [95, 372] on div "Heading Change 50 S" at bounding box center [160, 362] width 183 height 22
click at [98, 419] on span "SE" at bounding box center [95, 416] width 9 height 7
click at [106, 464] on div "43 SE" at bounding box center [161, 466] width 180 height 7
click at [108, 494] on div "46 SE" at bounding box center [161, 490] width 180 height 7
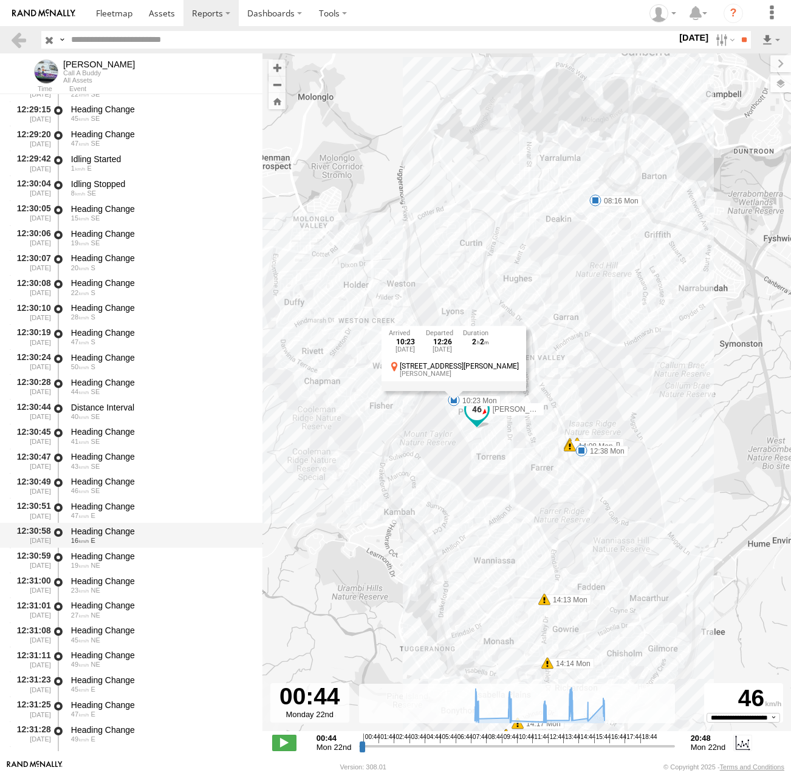
click at [109, 547] on div "Heading Change 16 E" at bounding box center [160, 535] width 183 height 22
click at [104, 575] on div "Heading Change 23 NE" at bounding box center [160, 585] width 183 height 22
click at [102, 608] on div "Heading Change" at bounding box center [161, 605] width 180 height 11
click at [96, 632] on div "Heading Change" at bounding box center [161, 630] width 180 height 11
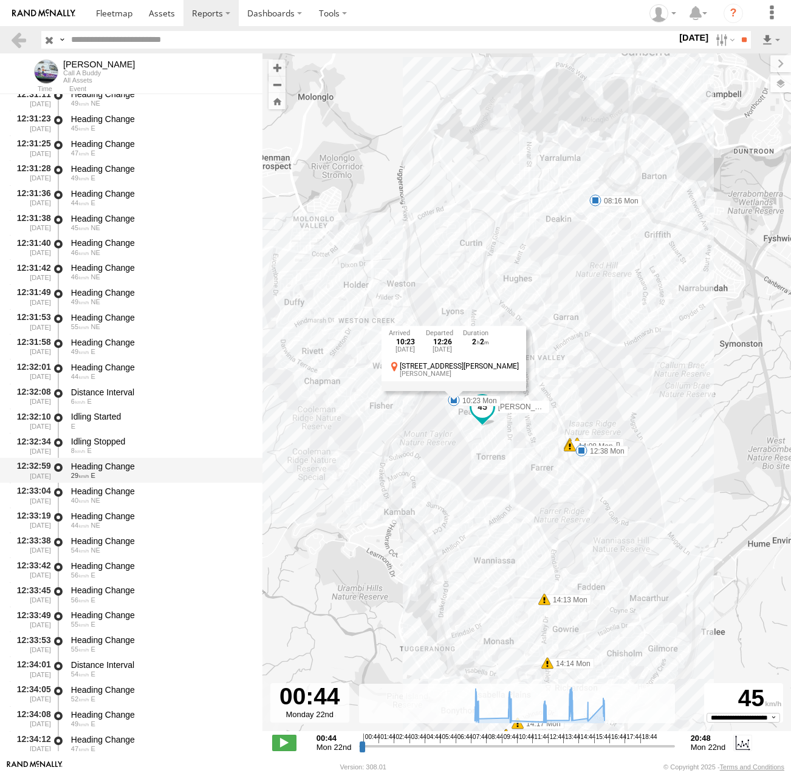
scroll to position [9923, 0]
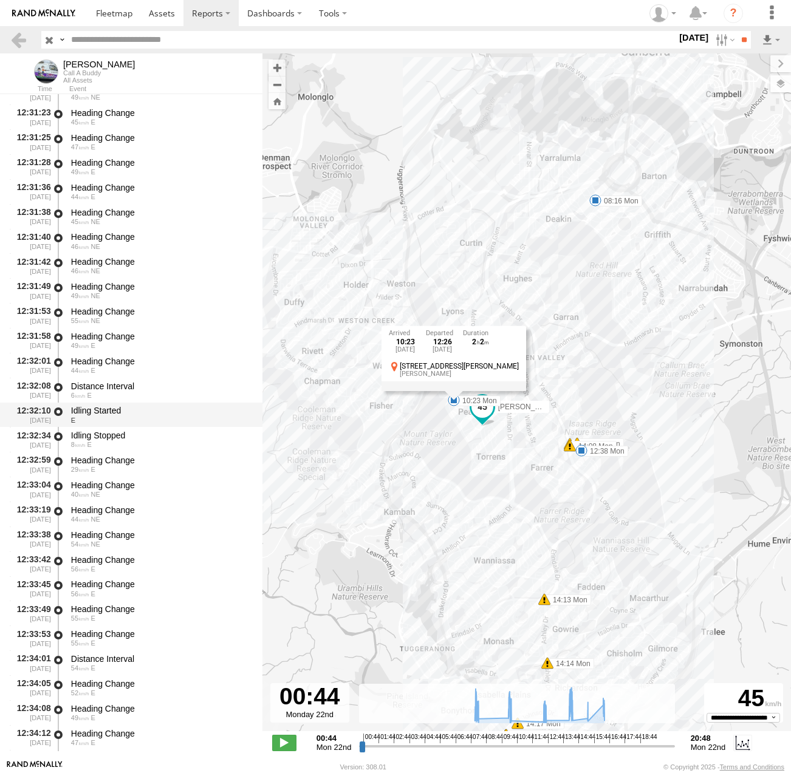
click at [126, 414] on div "Idling Started" at bounding box center [161, 410] width 180 height 11
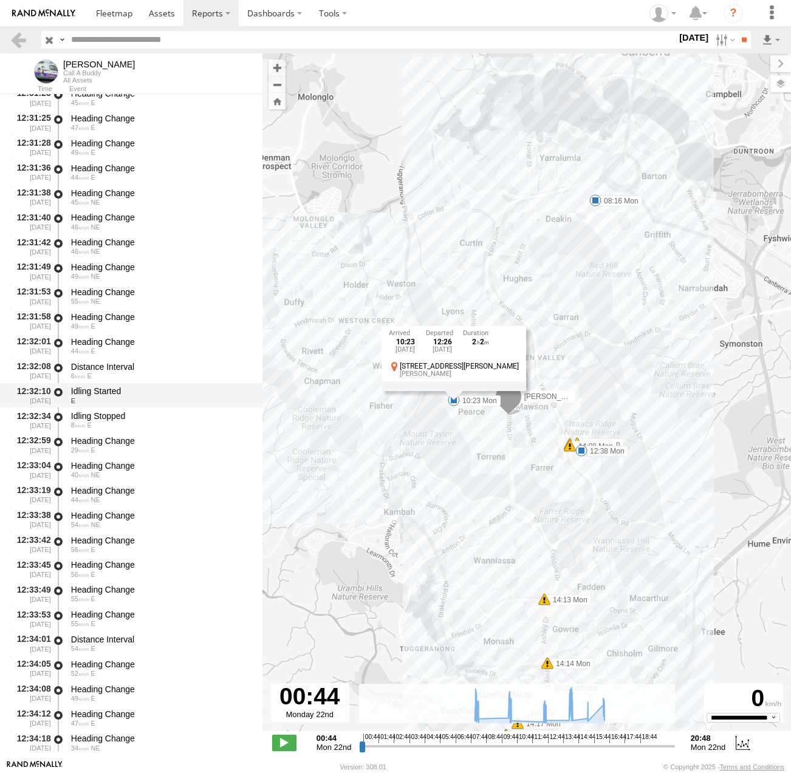
scroll to position [9943, 0]
click at [122, 419] on div "Idling Stopped" at bounding box center [161, 415] width 180 height 11
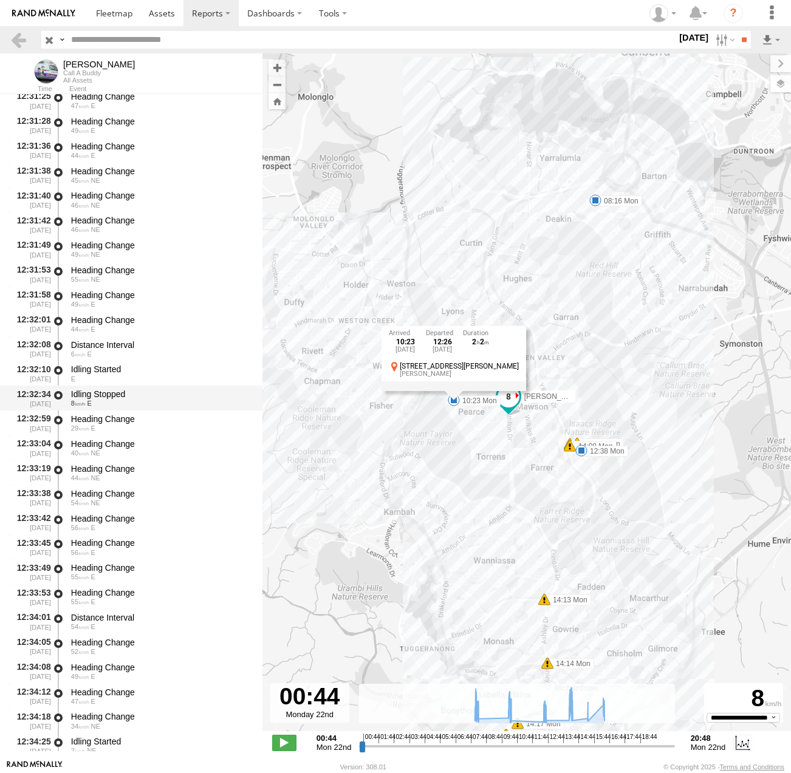
scroll to position [9983, 0]
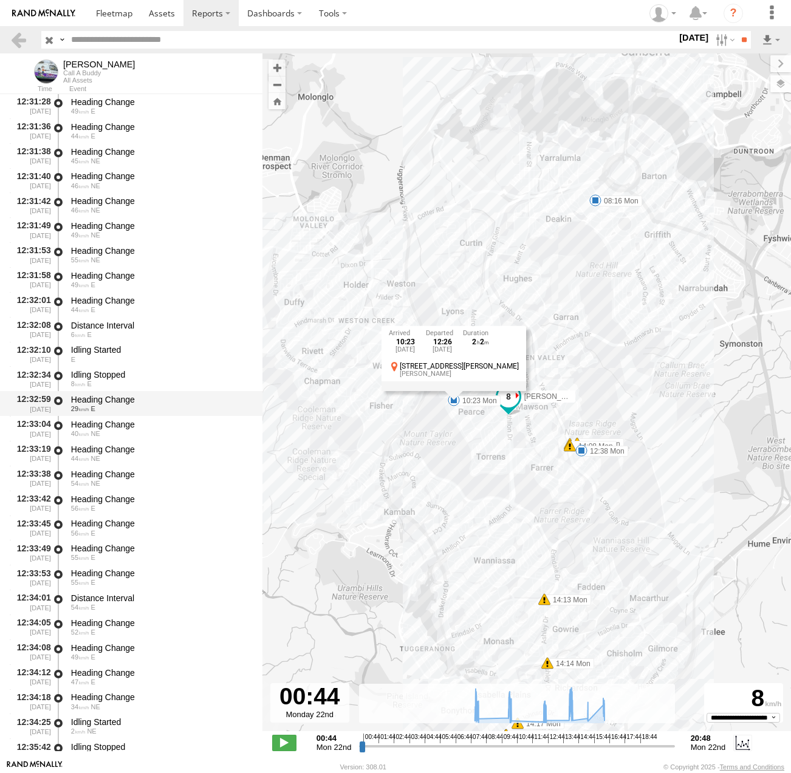
click at [120, 408] on div "29 E" at bounding box center [161, 408] width 180 height 7
click at [118, 434] on div "40 NE" at bounding box center [161, 433] width 180 height 7
click at [117, 467] on div "12:33:38 [DATE] Heading Change 54 NE" at bounding box center [131, 478] width 262 height 25
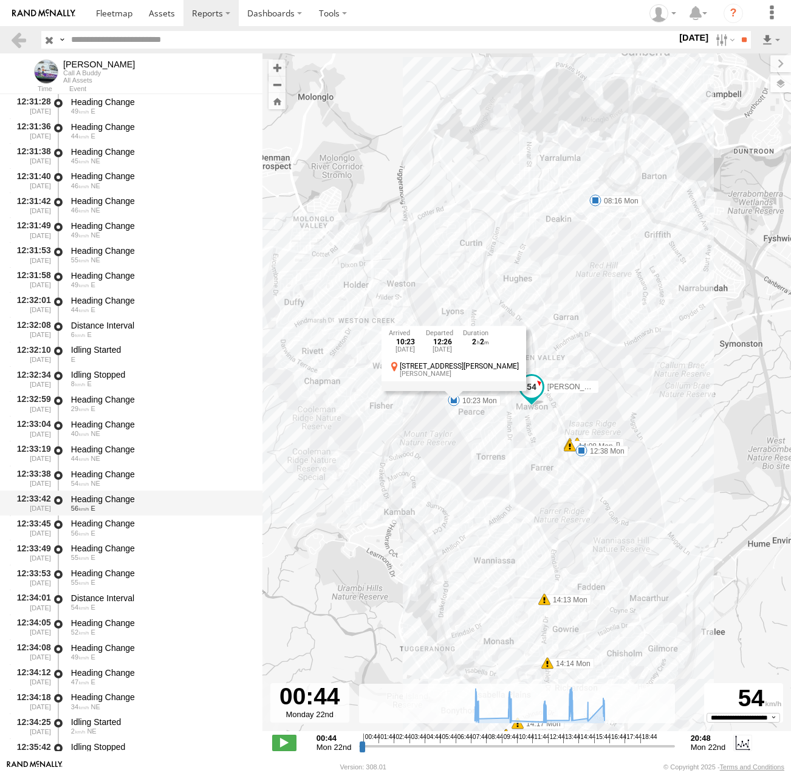
click at [115, 499] on div "Heading Change" at bounding box center [161, 499] width 180 height 11
click at [114, 536] on div "56 E" at bounding box center [161, 533] width 180 height 7
click at [111, 536] on div "56 E" at bounding box center [161, 533] width 180 height 7
drag, startPoint x: 113, startPoint y: 581, endPoint x: 115, endPoint y: 593, distance: 11.8
click at [113, 582] on div "55 E" at bounding box center [161, 582] width 180 height 7
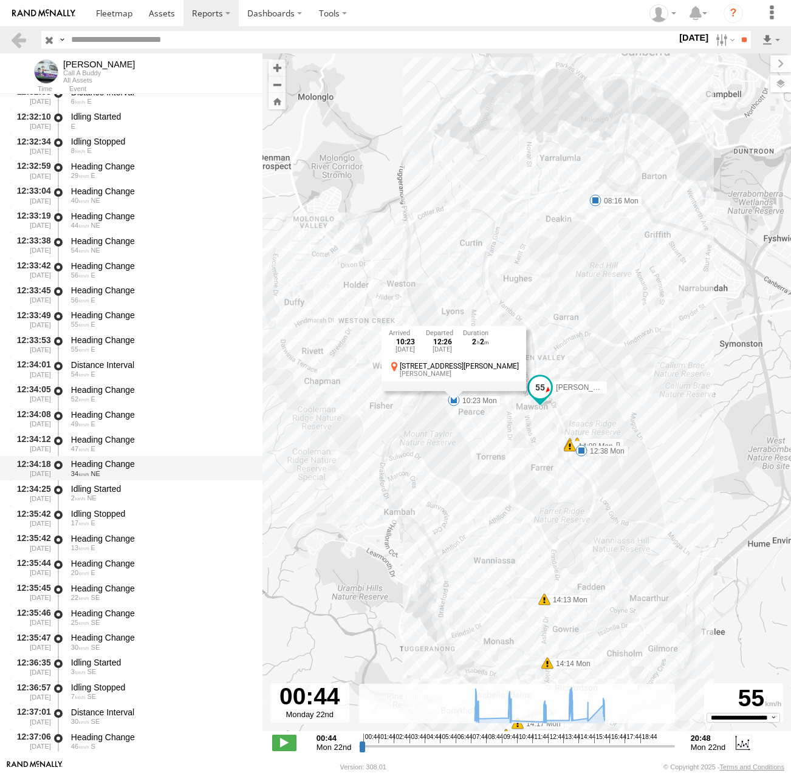
scroll to position [10246, 0]
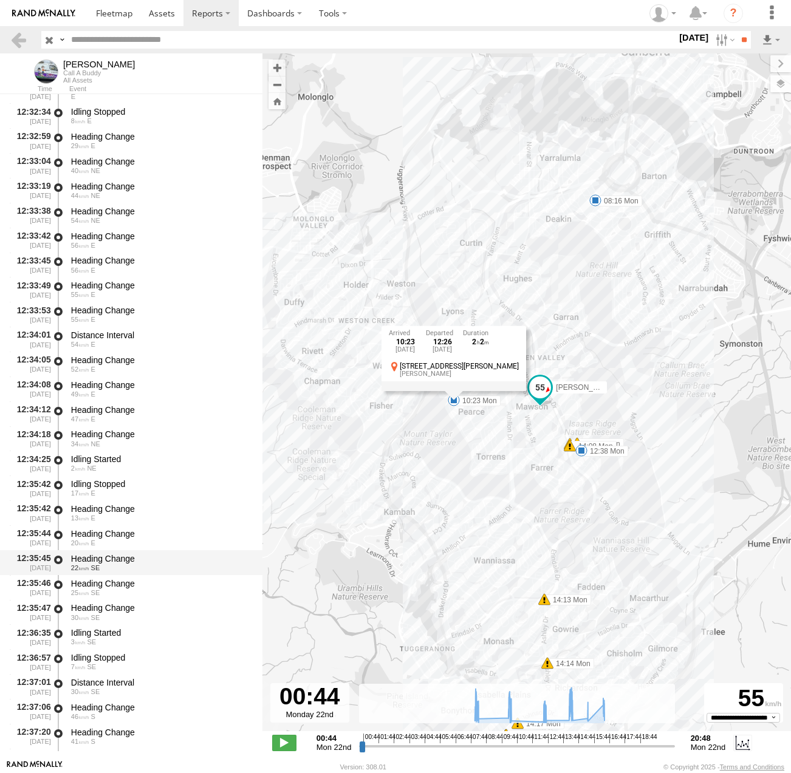
click at [110, 572] on div "22 SE" at bounding box center [161, 567] width 180 height 7
click at [111, 594] on div "25 SE" at bounding box center [161, 592] width 180 height 7
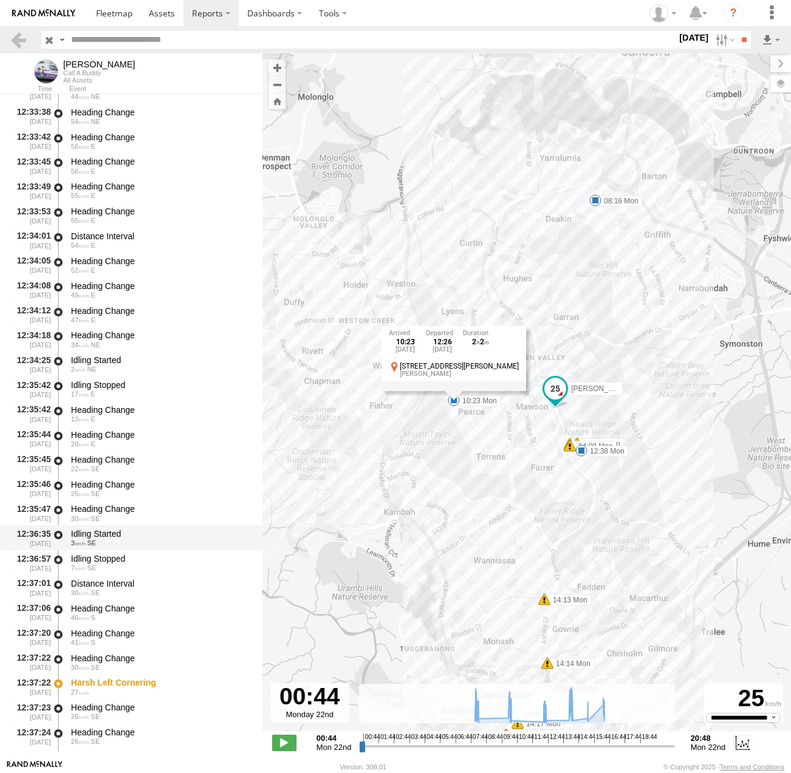
scroll to position [10348, 0]
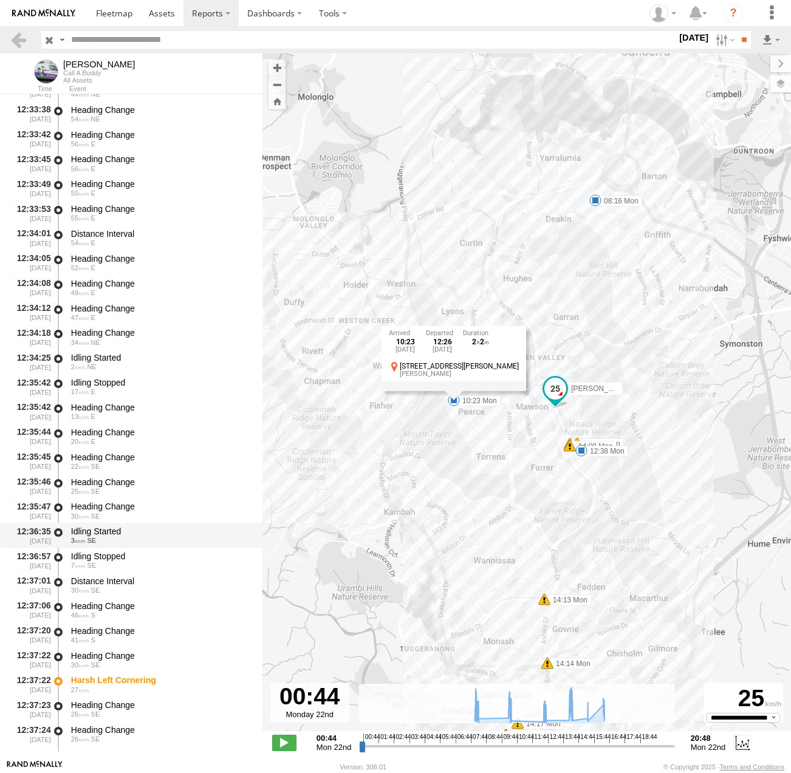
click at [130, 535] on div "Idling Started" at bounding box center [161, 531] width 180 height 11
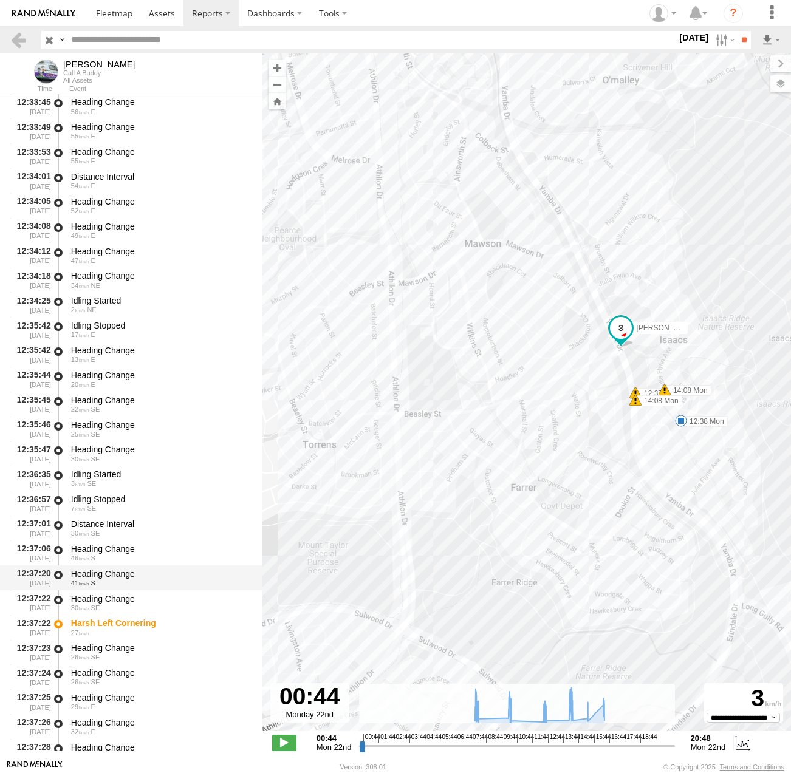
scroll to position [10409, 0]
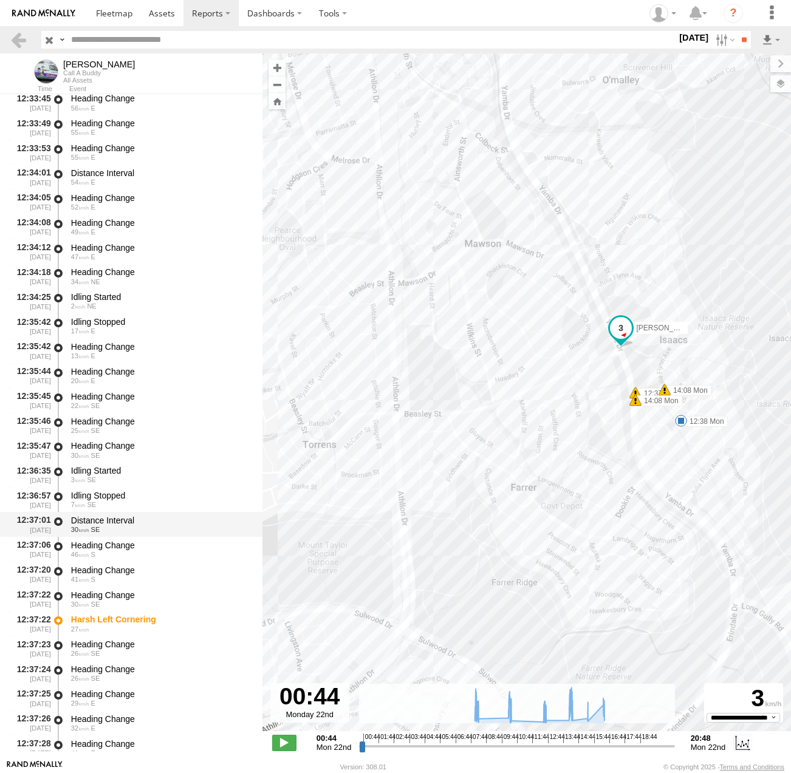
click at [121, 519] on div "Distance Interval" at bounding box center [161, 520] width 180 height 11
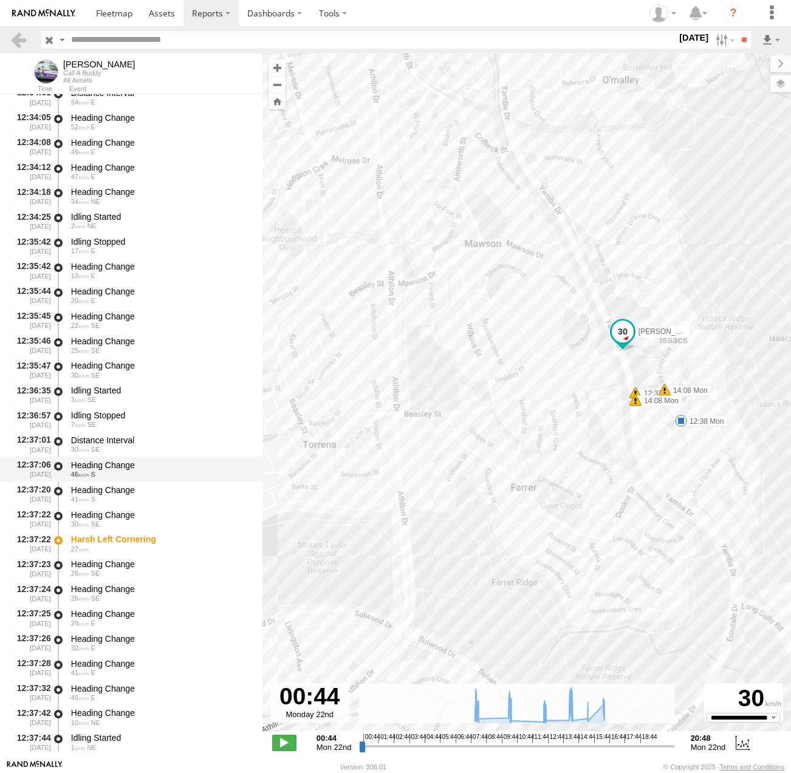
scroll to position [10489, 0]
click at [124, 547] on div "27" at bounding box center [161, 548] width 180 height 7
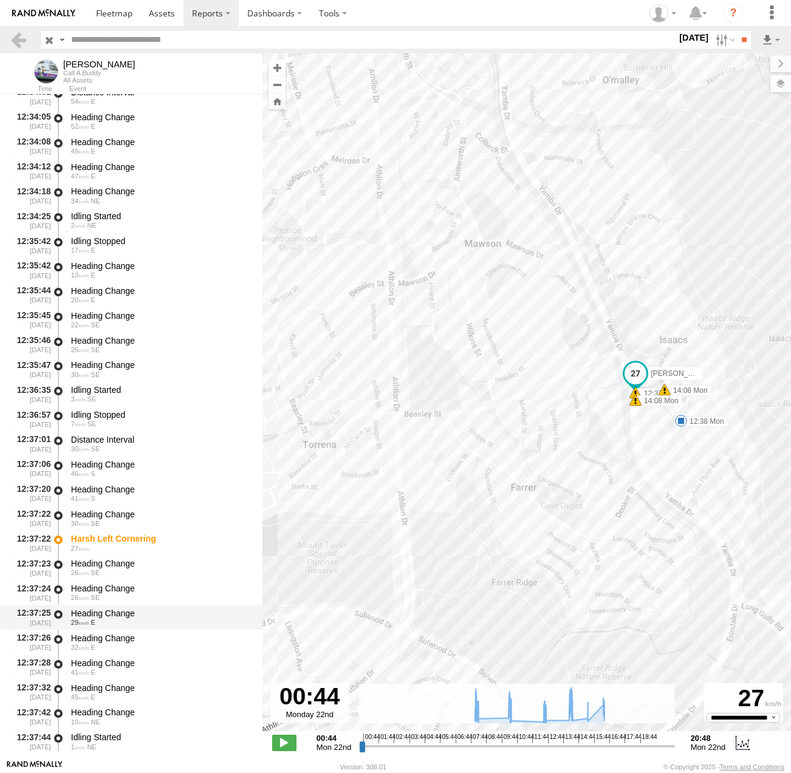
click at [114, 622] on div "29 E" at bounding box center [161, 622] width 180 height 7
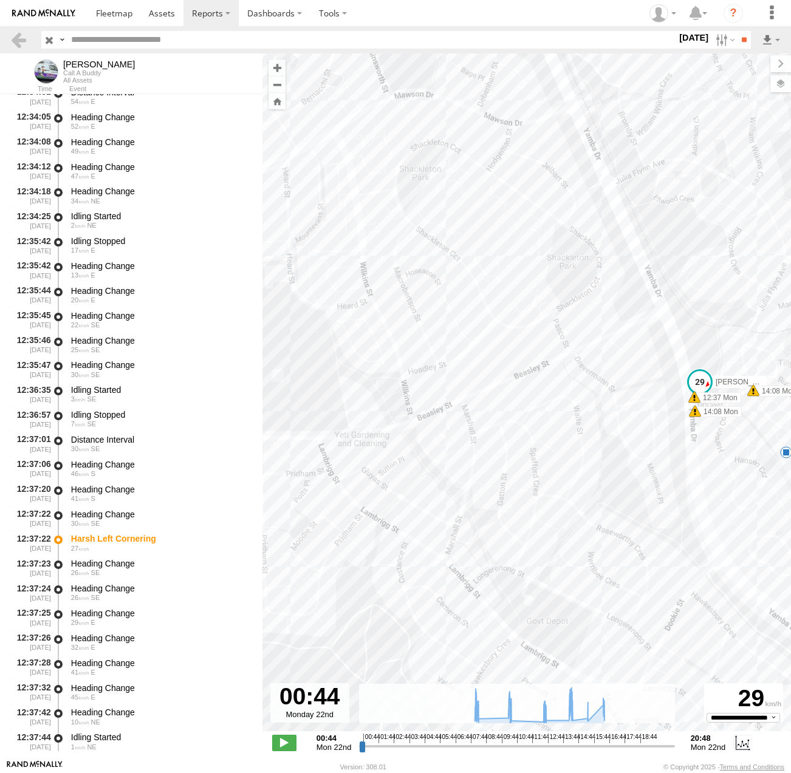
drag, startPoint x: 633, startPoint y: 389, endPoint x: 394, endPoint y: 458, distance: 249.2
click at [394, 457] on div "[PERSON_NAME] 08:16 Mon 10:23 Mon 12:38 Mon 14:22 Mon 15:20 Mon 16:24 Mon 10:22…" at bounding box center [526, 398] width 529 height 691
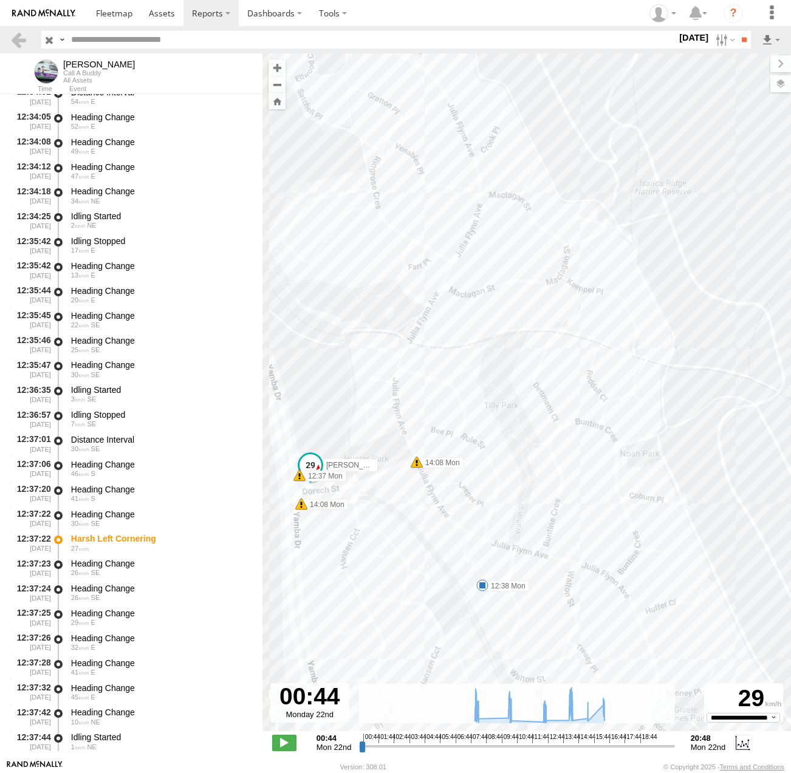
drag, startPoint x: 426, startPoint y: 485, endPoint x: 471, endPoint y: 446, distance: 59.4
click at [471, 446] on div "[PERSON_NAME] 08:16 Mon 10:23 Mon 12:38 Mon 14:22 Mon 15:20 Mon 16:24 Mon 10:22…" at bounding box center [526, 398] width 529 height 691
